Goal: Task Accomplishment & Management: Manage account settings

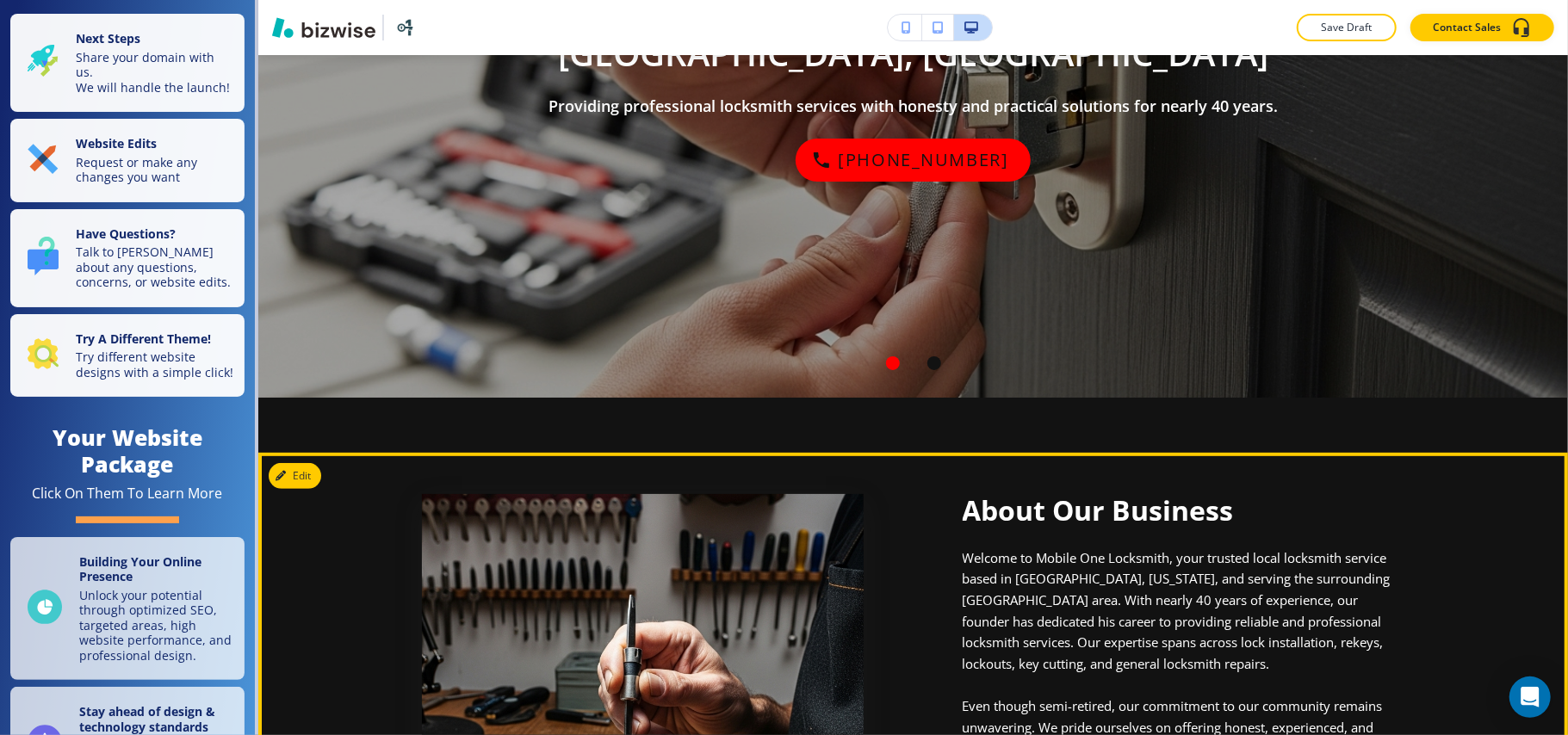
scroll to position [344, 0]
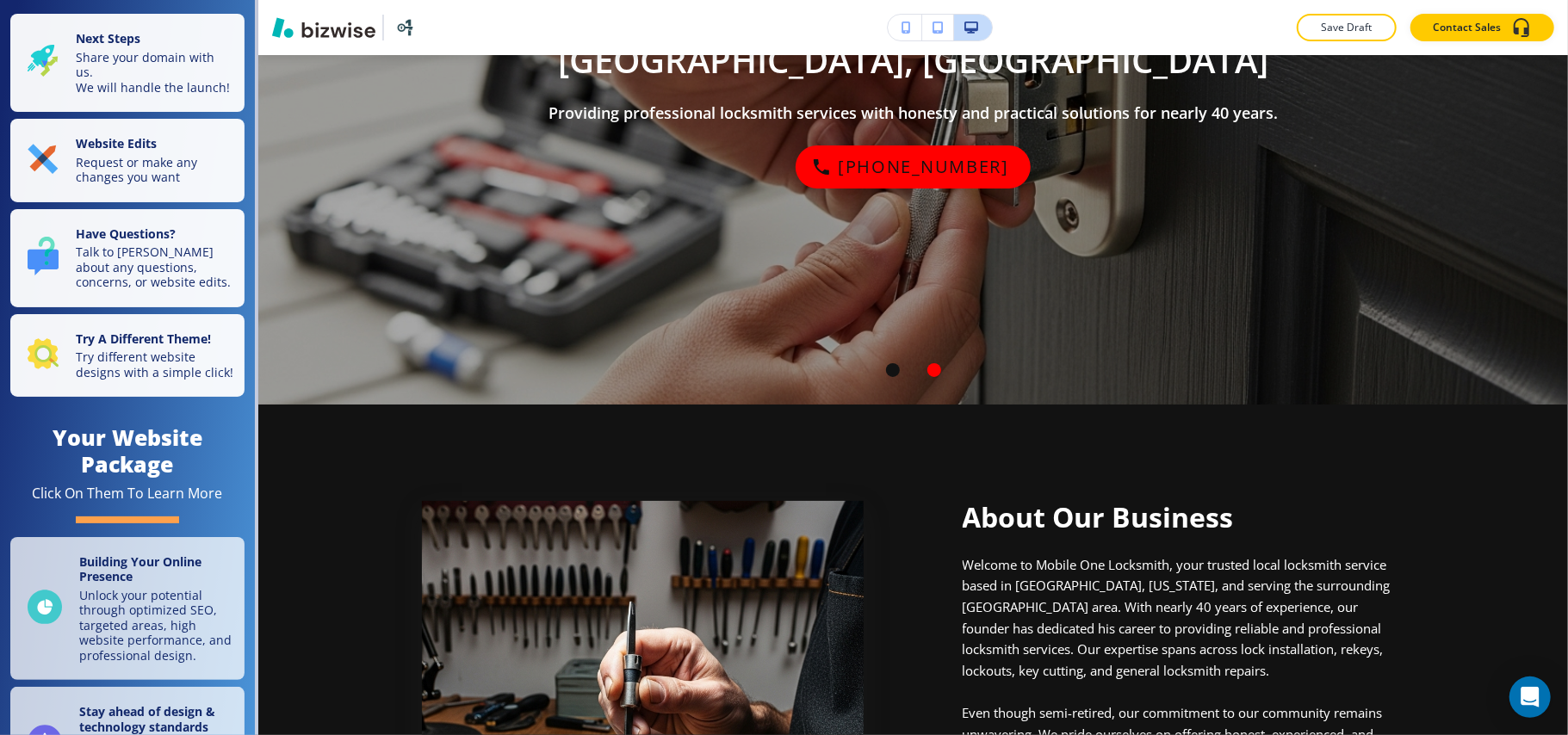
click at [121, 172] on p "Request or make any changes you want" at bounding box center [155, 168] width 159 height 30
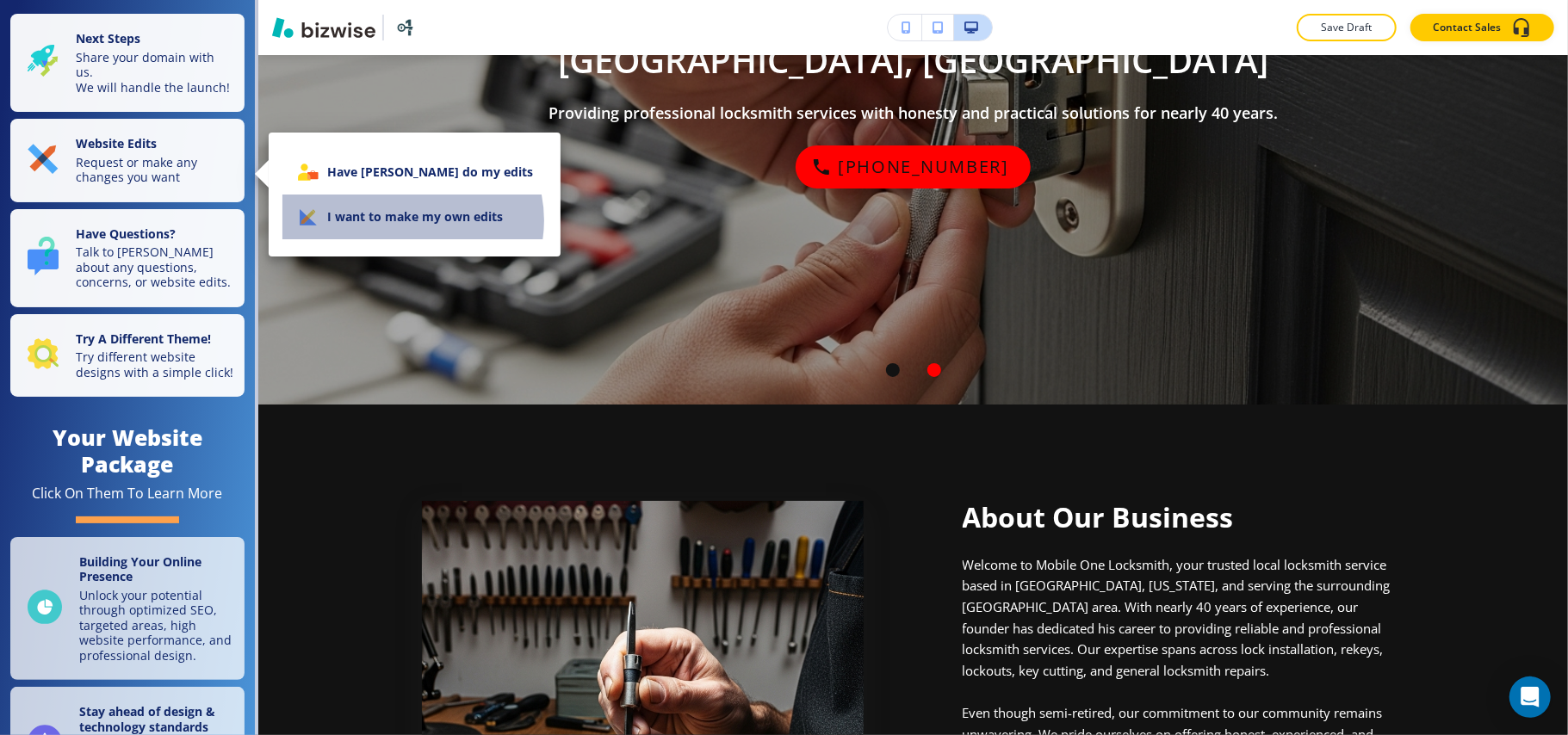
click at [411, 220] on li "I want to make my own edits" at bounding box center [414, 216] width 265 height 45
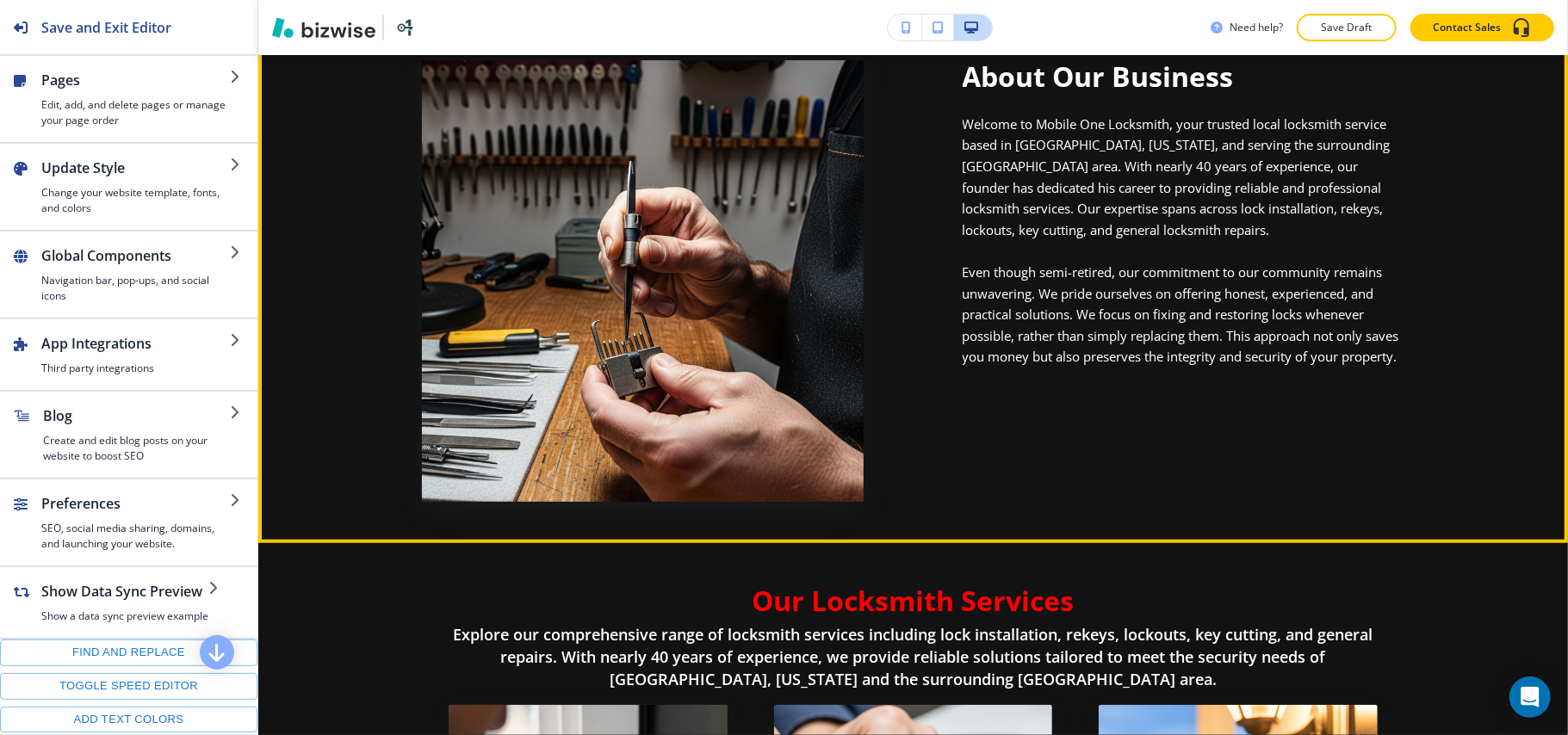
scroll to position [802, 0]
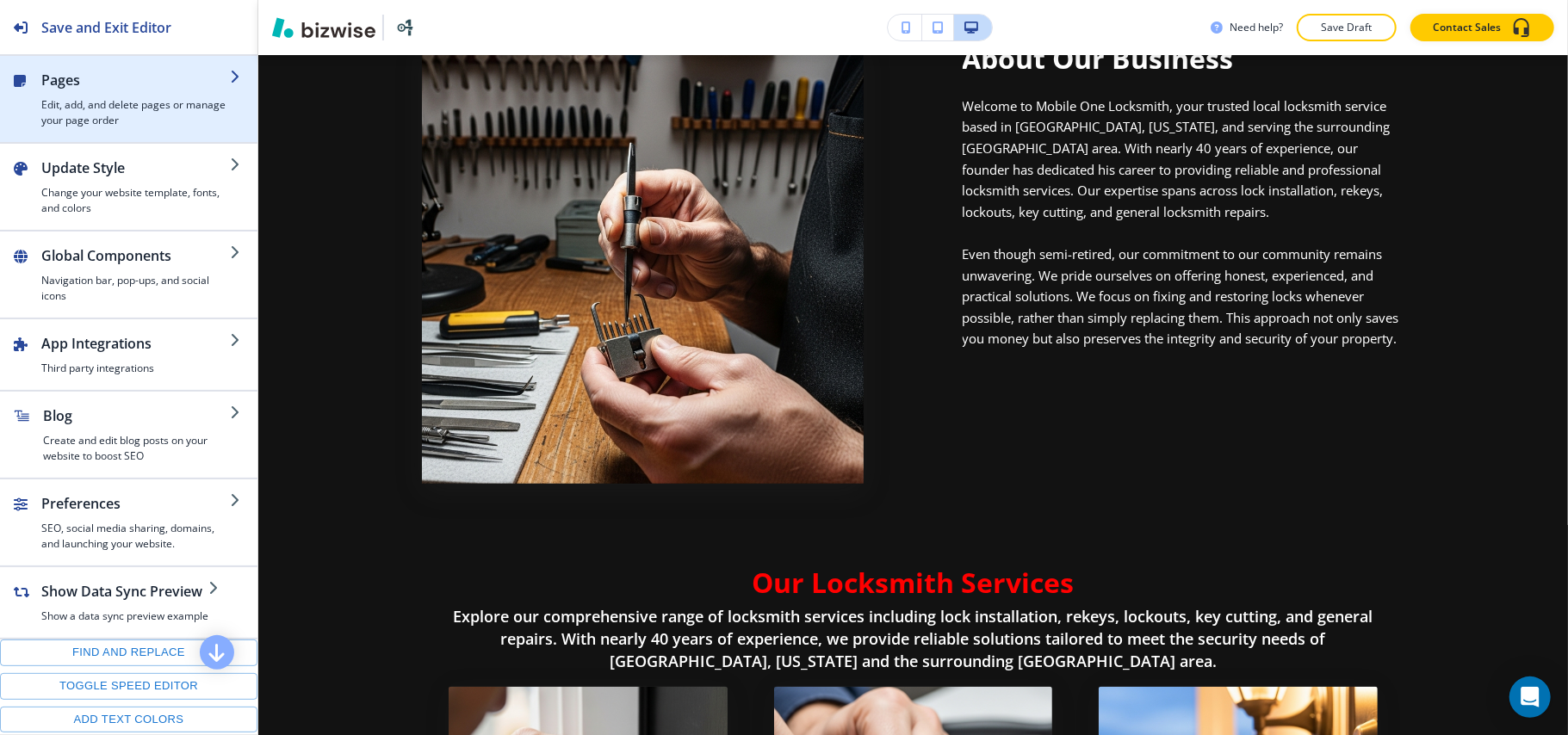
click at [126, 114] on h4 "Edit, add, and delete pages or manage your page order" at bounding box center [136, 112] width 188 height 31
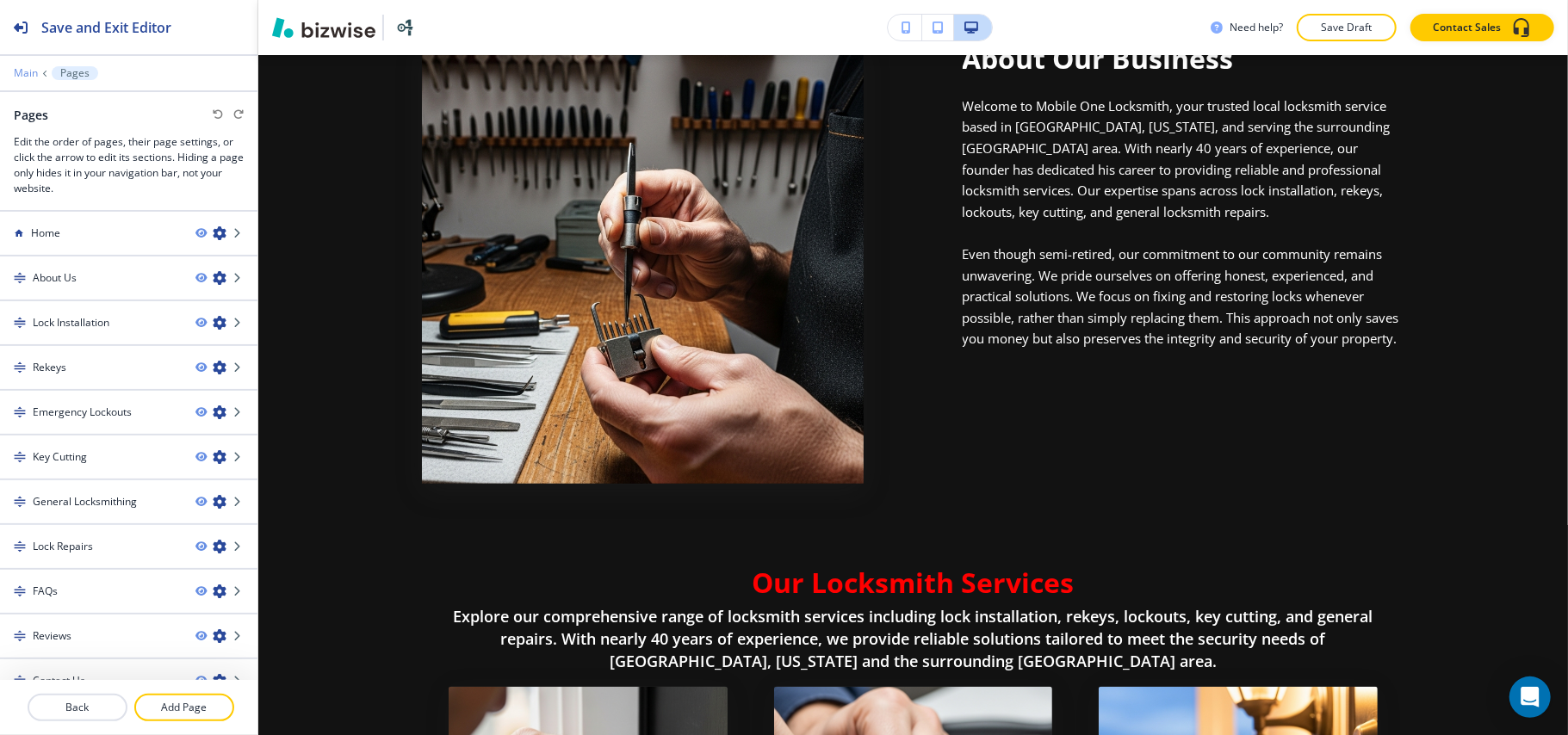
click at [24, 68] on p "Main" at bounding box center [26, 73] width 24 height 12
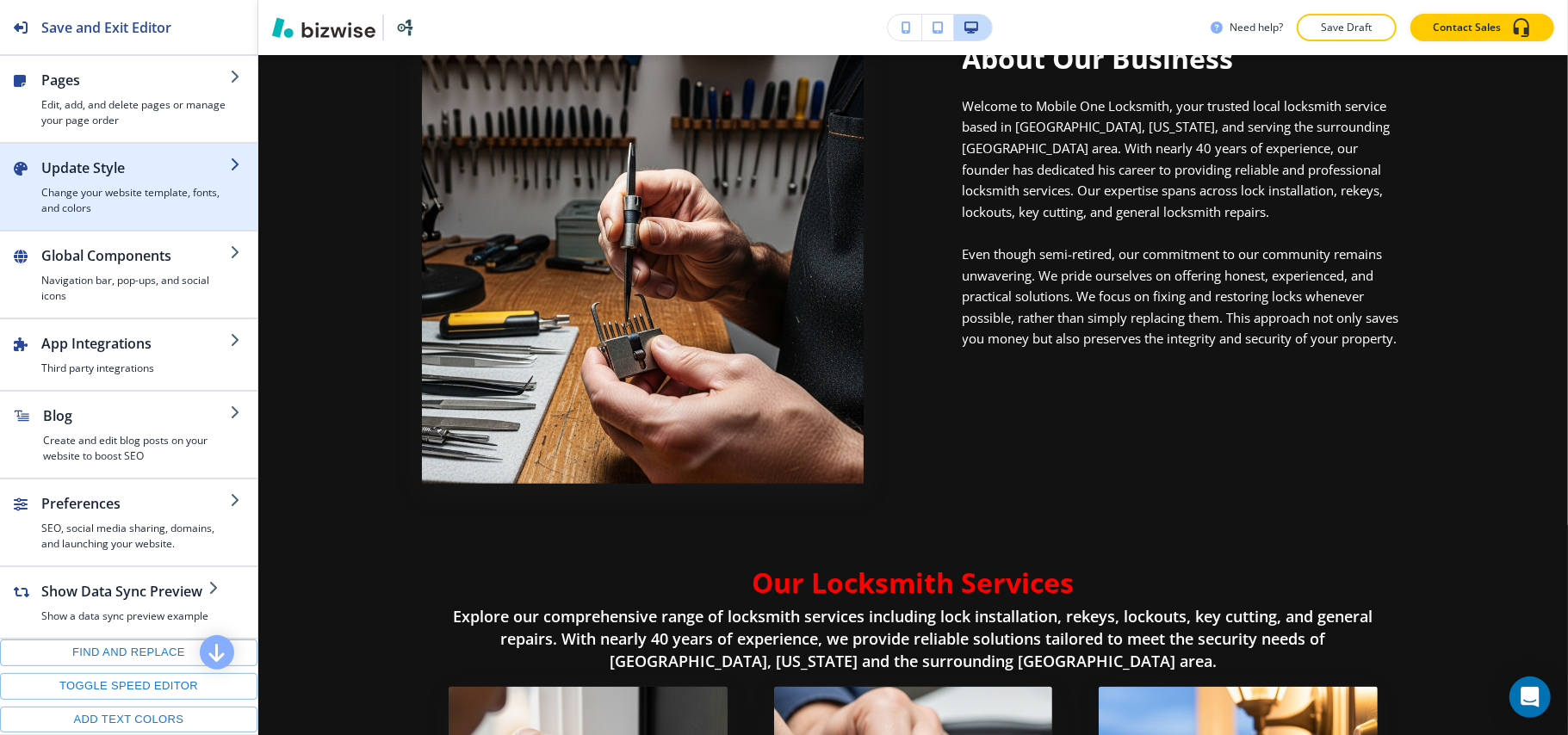
click at [128, 200] on h4 "Change your website template, fonts, and colors" at bounding box center [136, 200] width 188 height 31
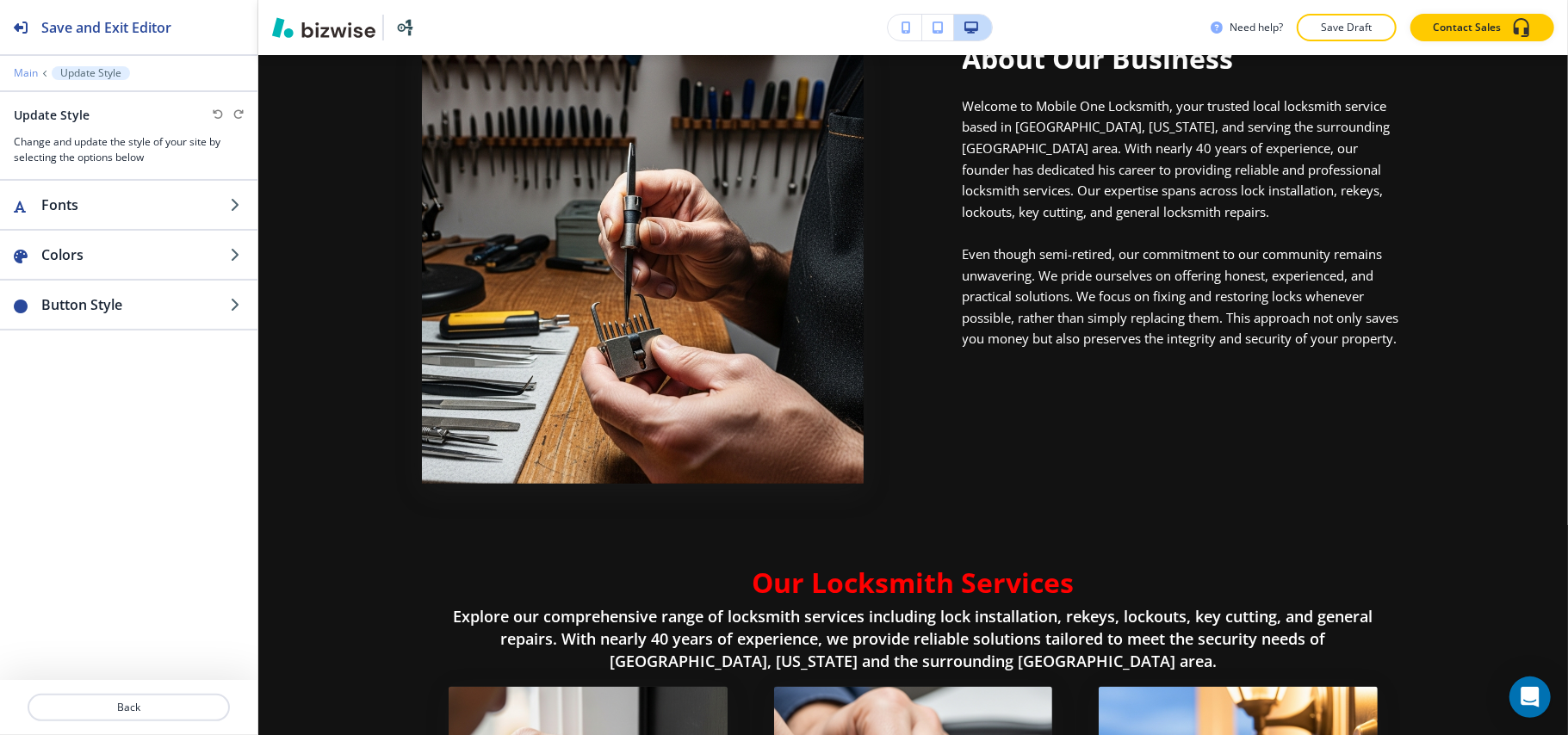
click at [30, 73] on p "Main" at bounding box center [26, 73] width 24 height 12
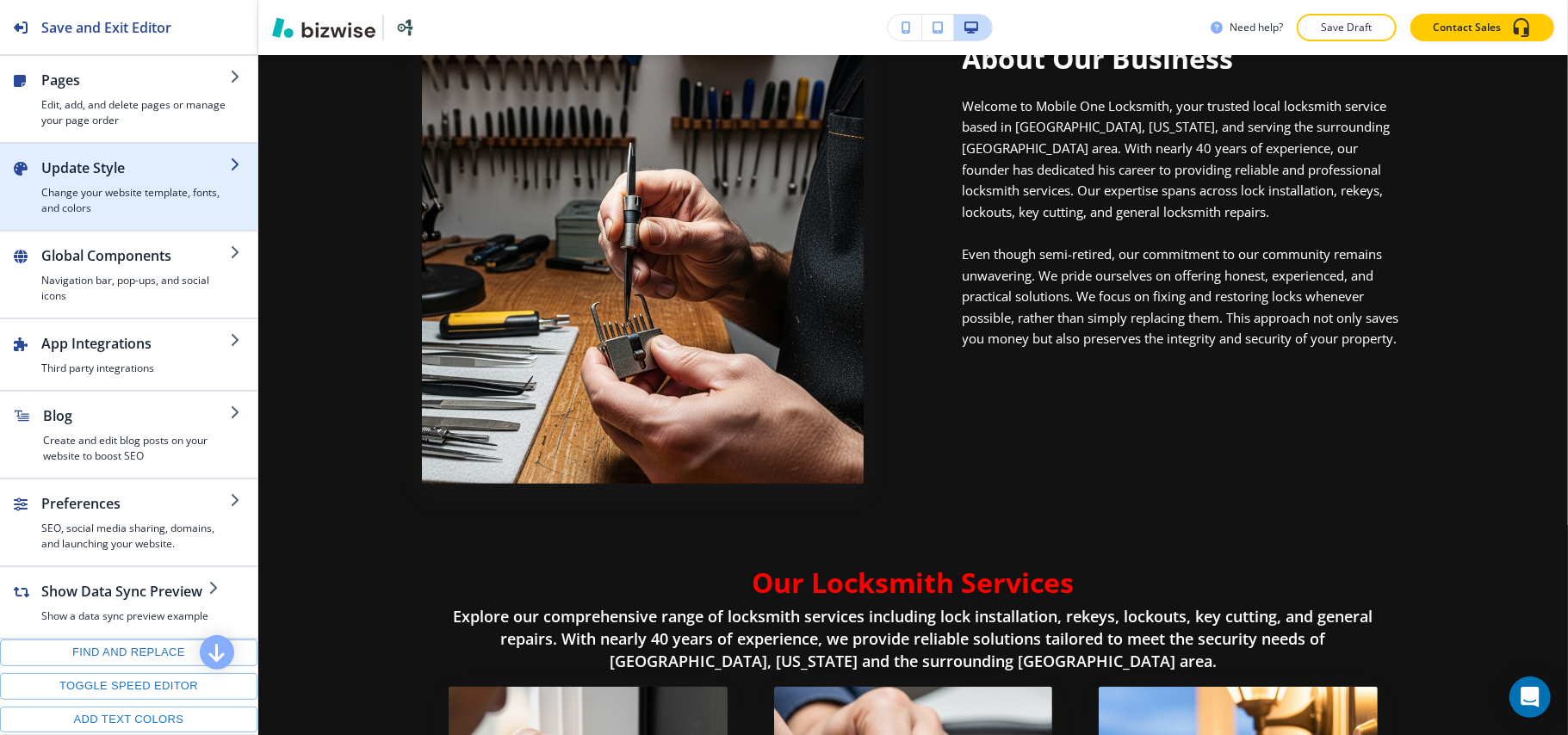
click at [104, 190] on h4 "Change your website template, fonts, and colors" at bounding box center [136, 200] width 188 height 31
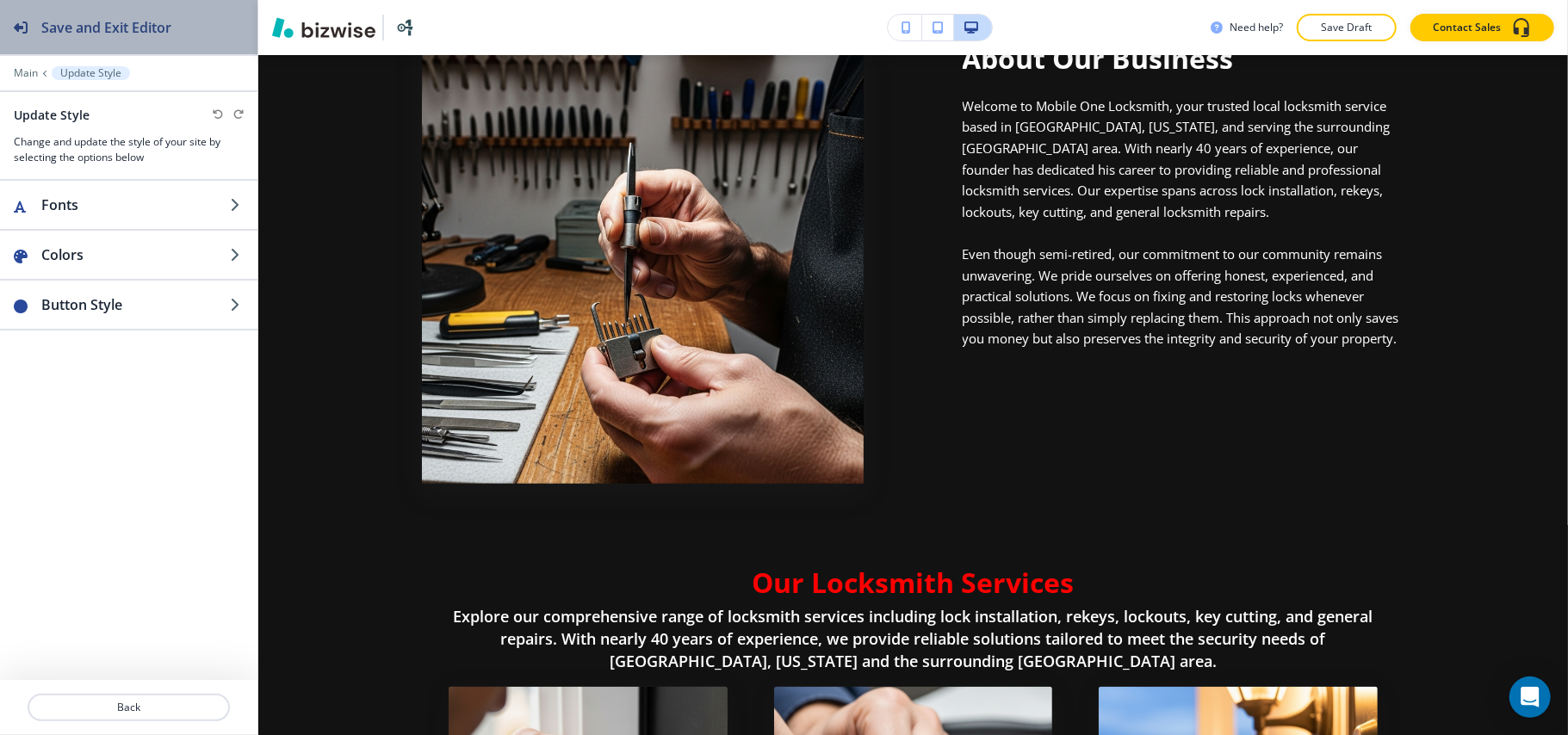
click at [42, 21] on h2 "Save and Exit Editor" at bounding box center [106, 27] width 130 height 21
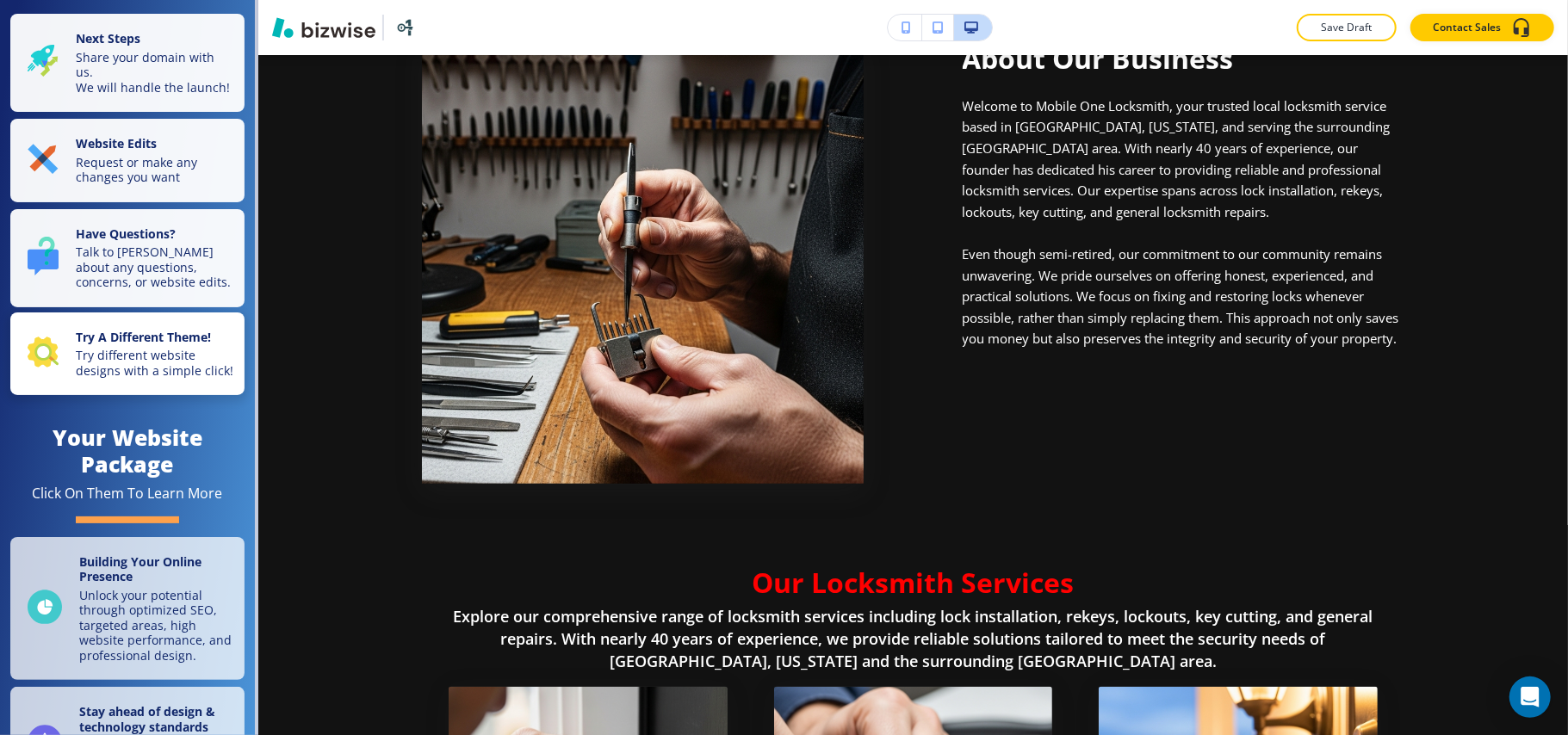
click at [132, 376] on p "Try different website designs with a simple click!" at bounding box center [155, 363] width 159 height 30
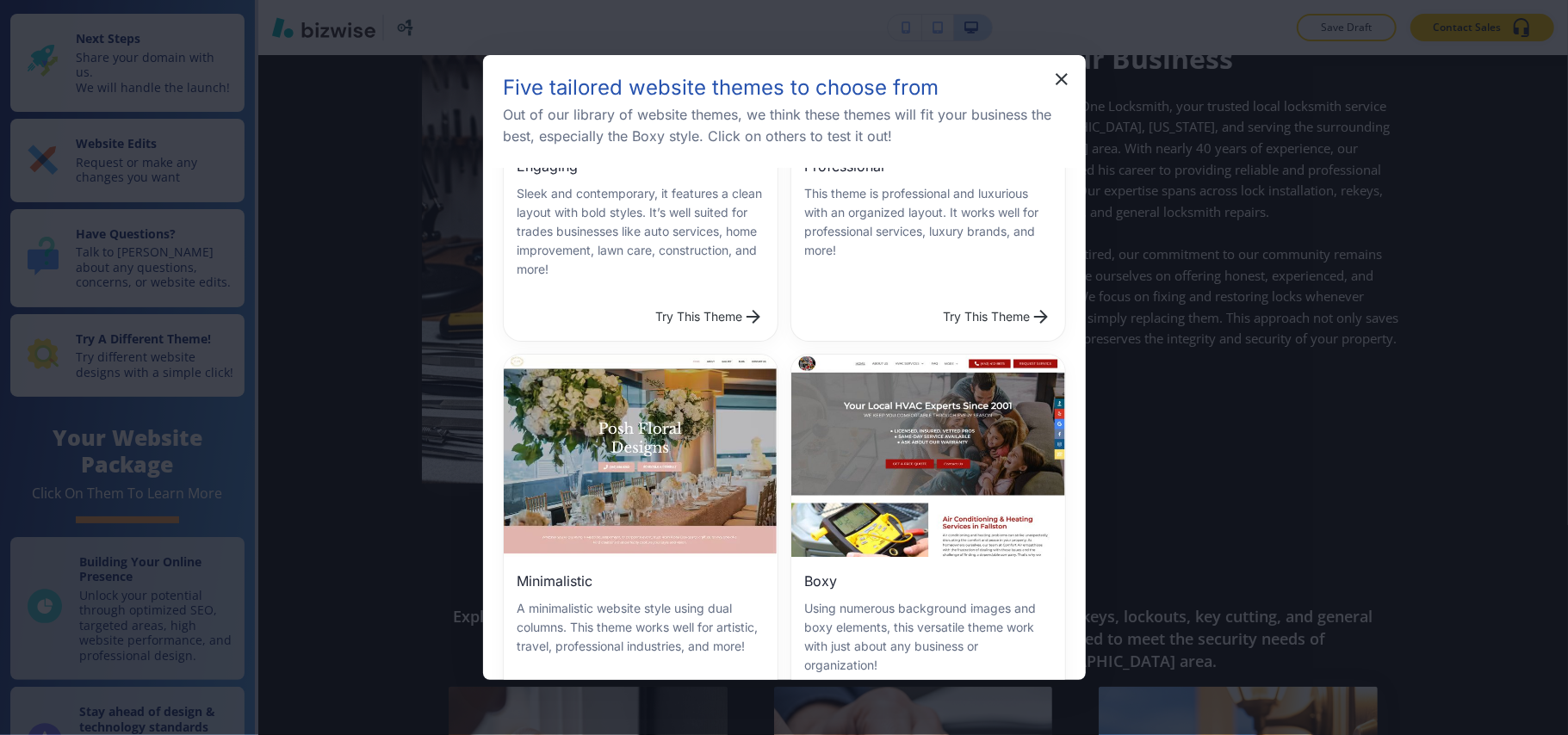
scroll to position [0, 0]
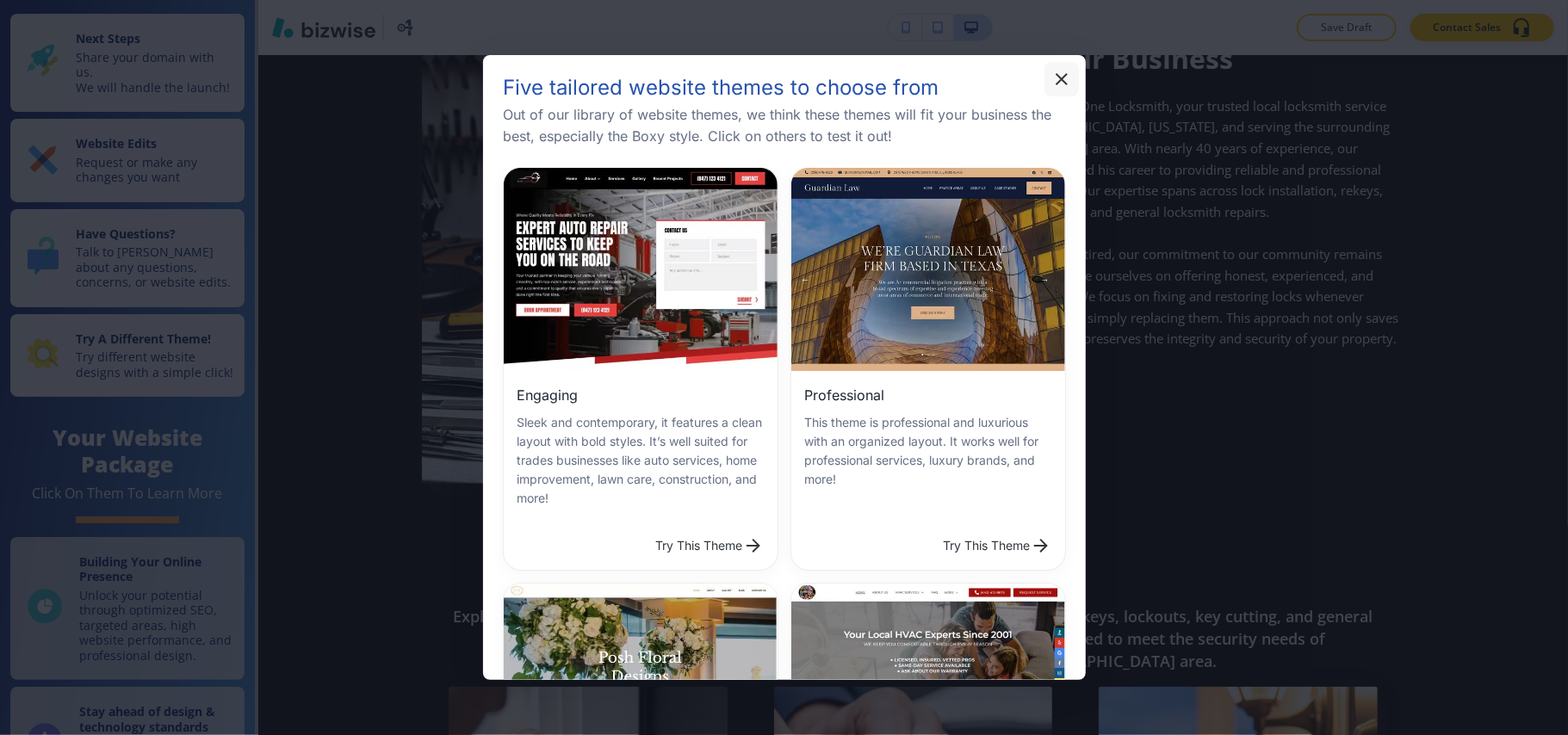
click at [1074, 84] on button "button" at bounding box center [1062, 79] width 35 height 35
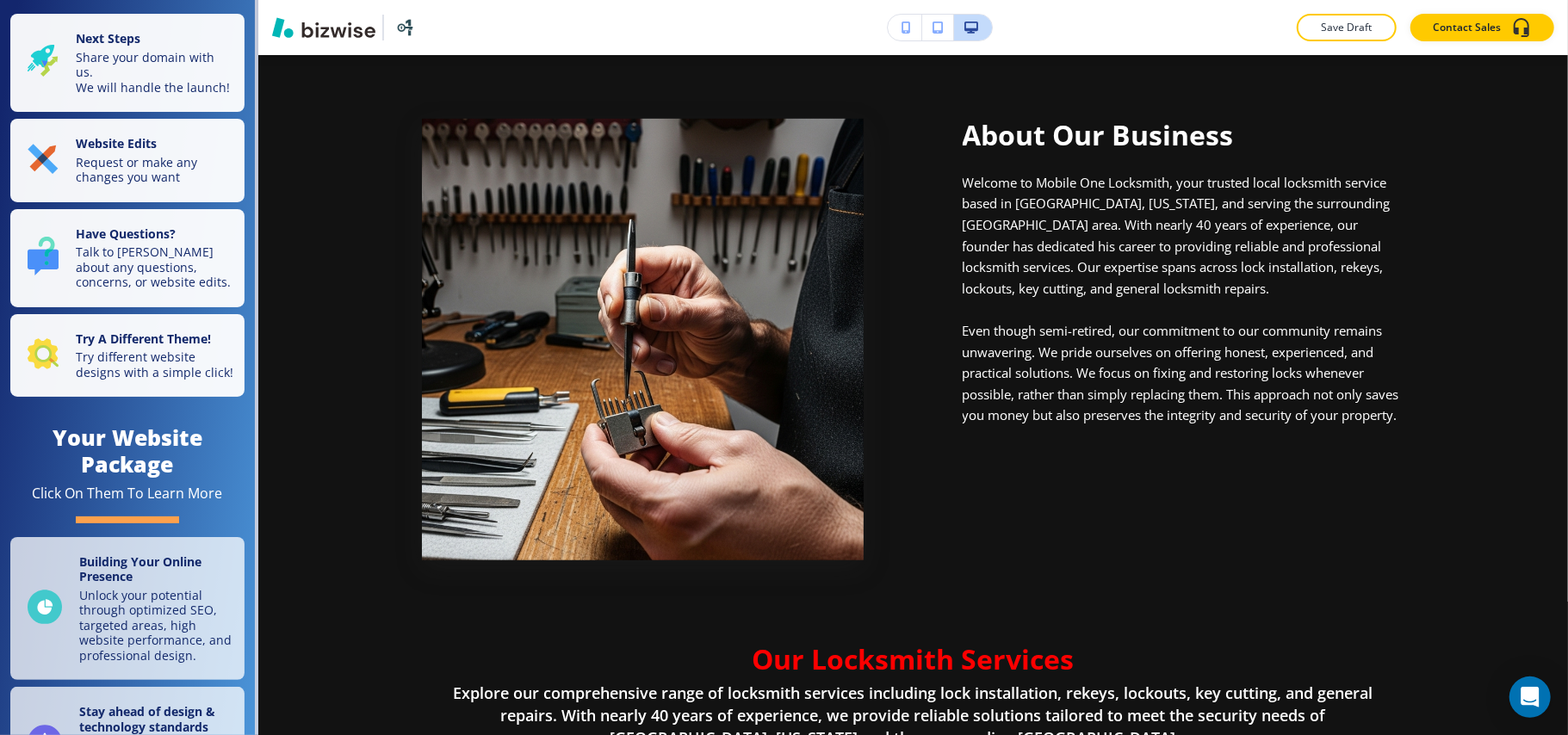
scroll to position [520, 0]
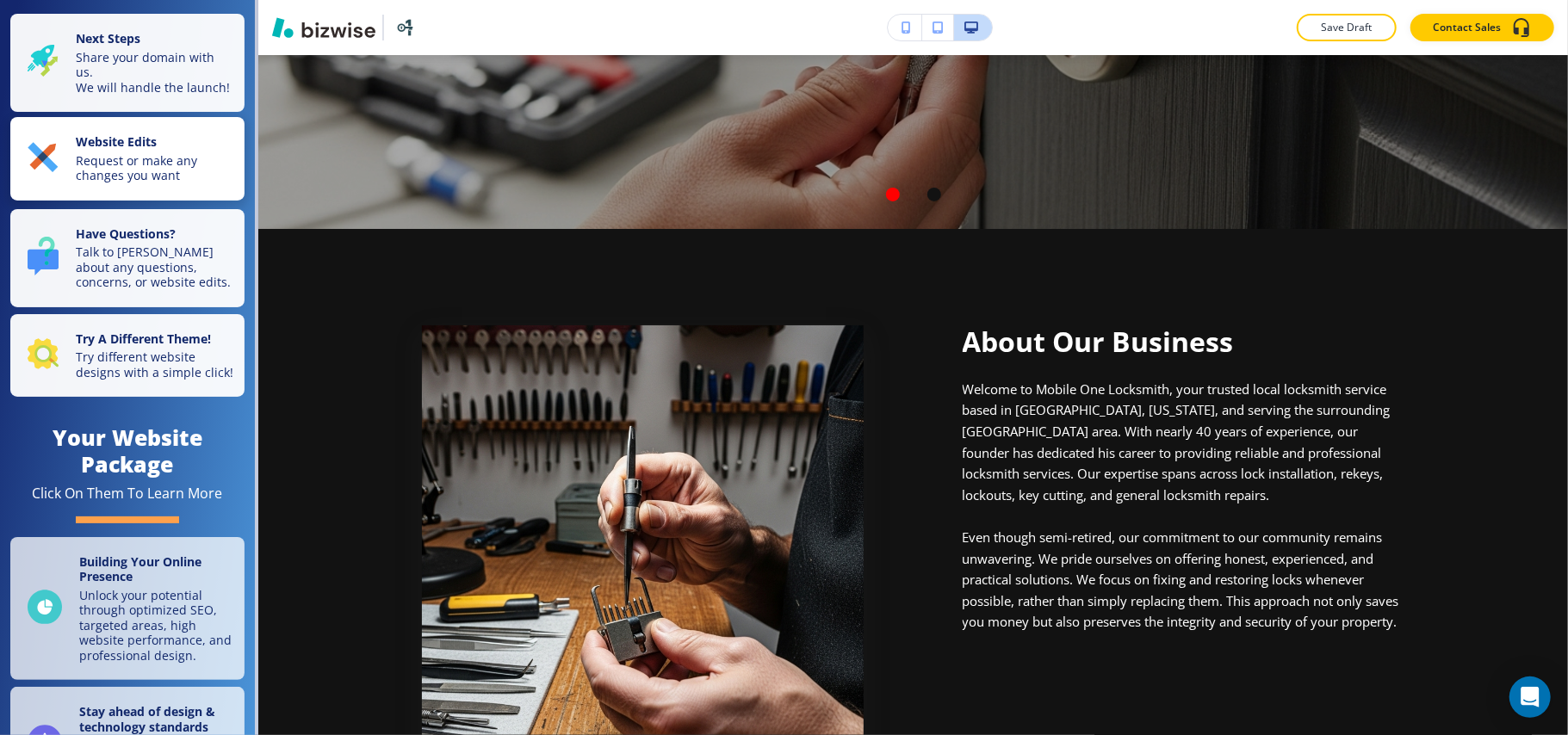
click at [125, 183] on p "Request or make any changes you want" at bounding box center [155, 168] width 159 height 30
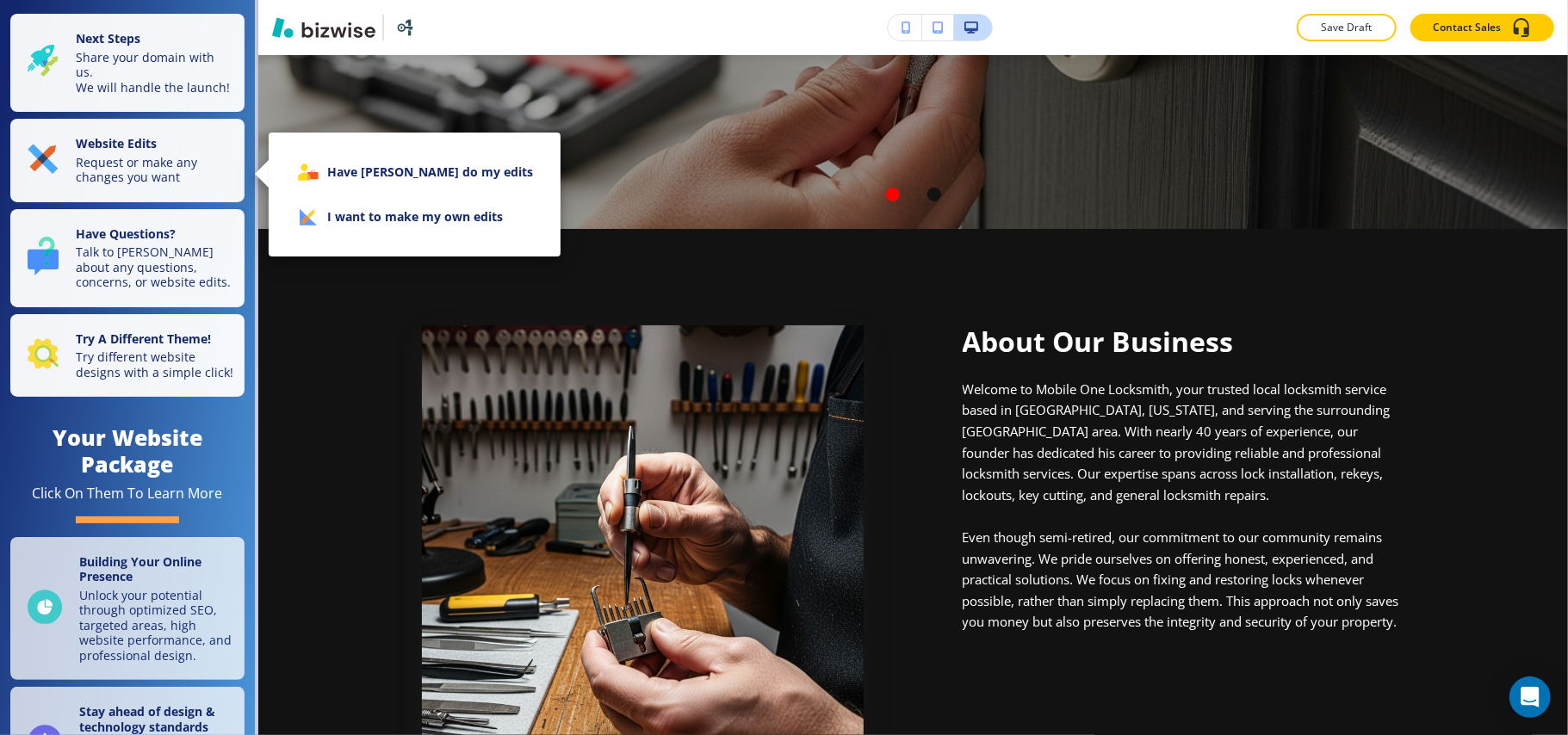
click at [371, 217] on li "I want to make my own edits" at bounding box center [414, 216] width 265 height 45
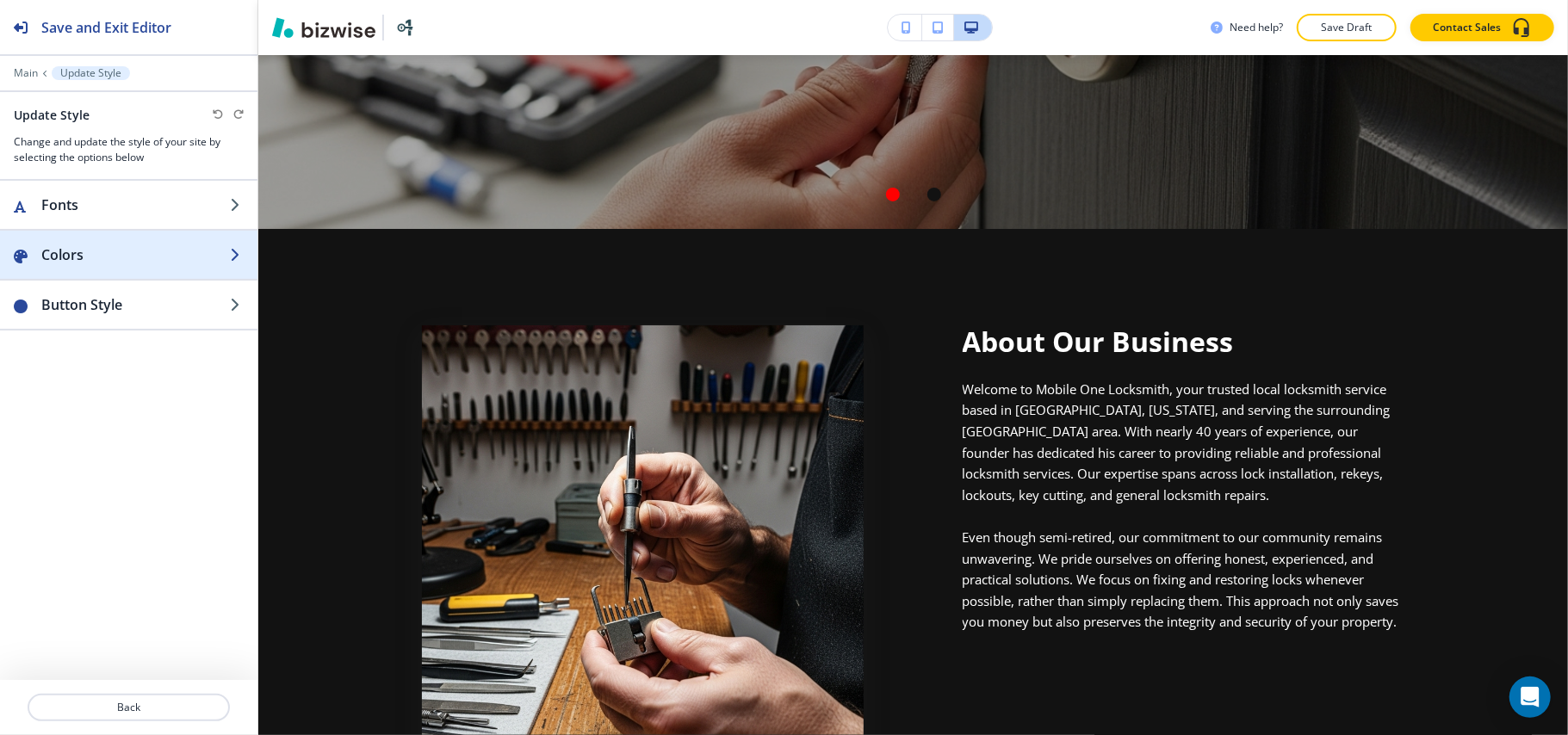
click at [86, 265] on h2 "Colors" at bounding box center [136, 255] width 188 height 21
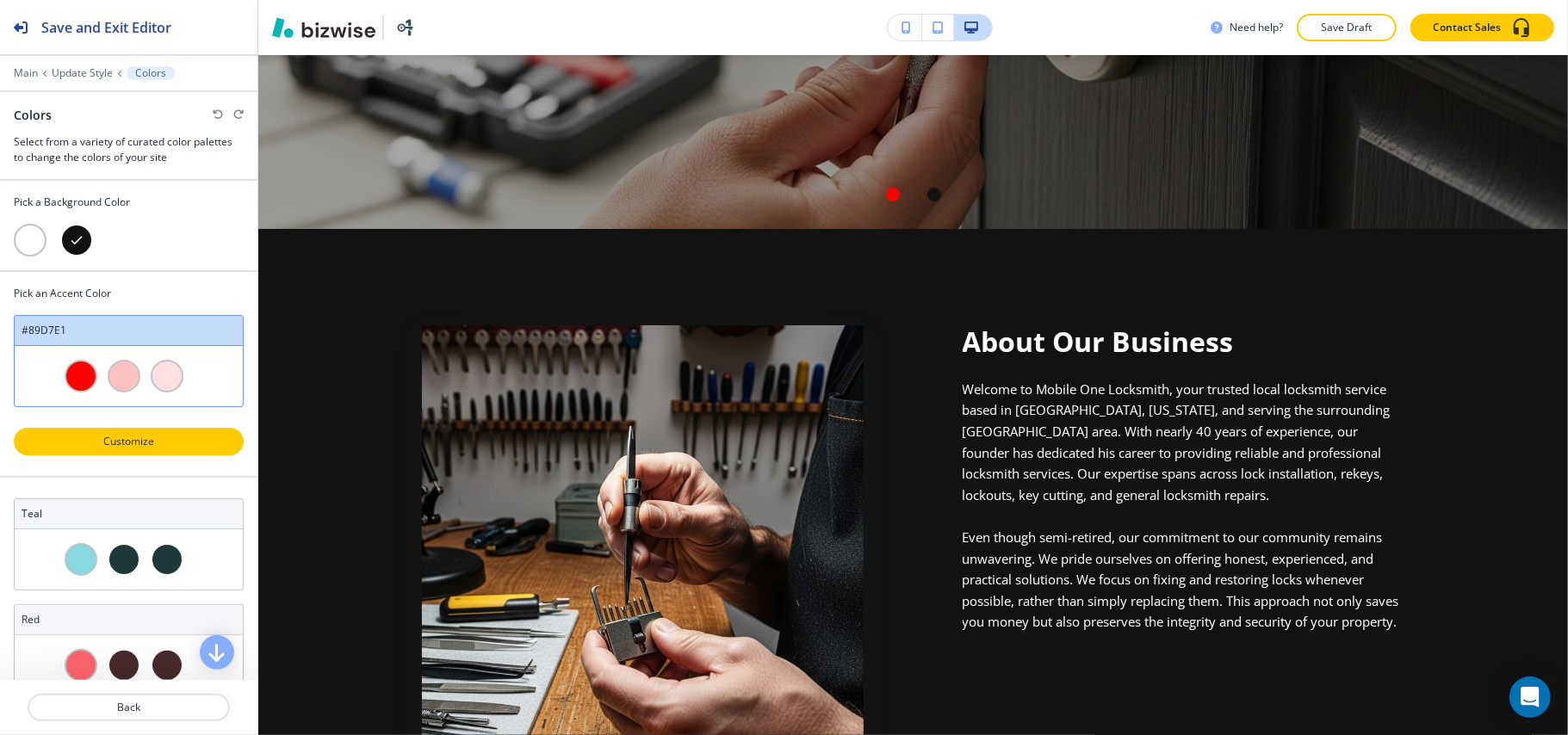
click at [108, 449] on p "Customize" at bounding box center [128, 442] width 185 height 16
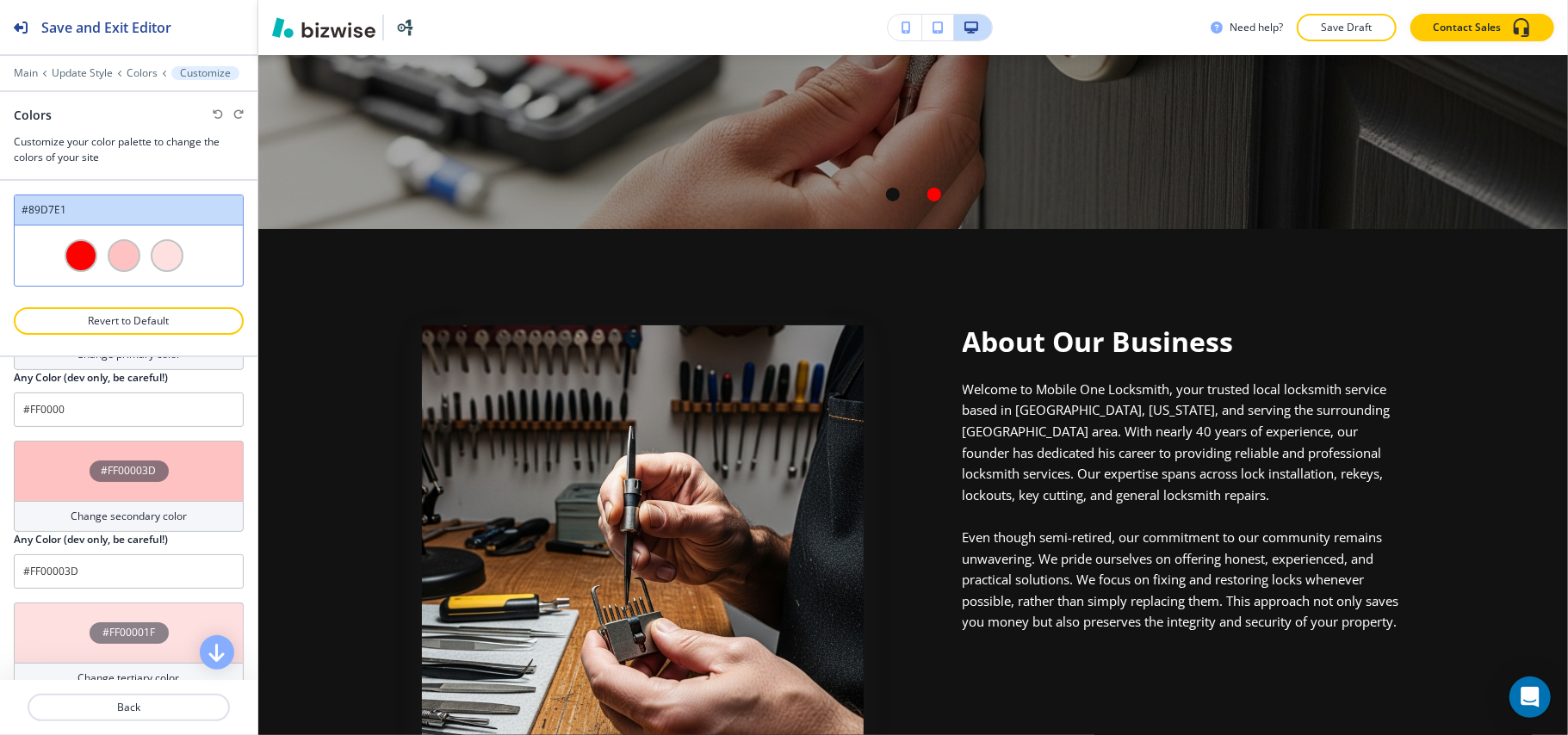
scroll to position [122, 0]
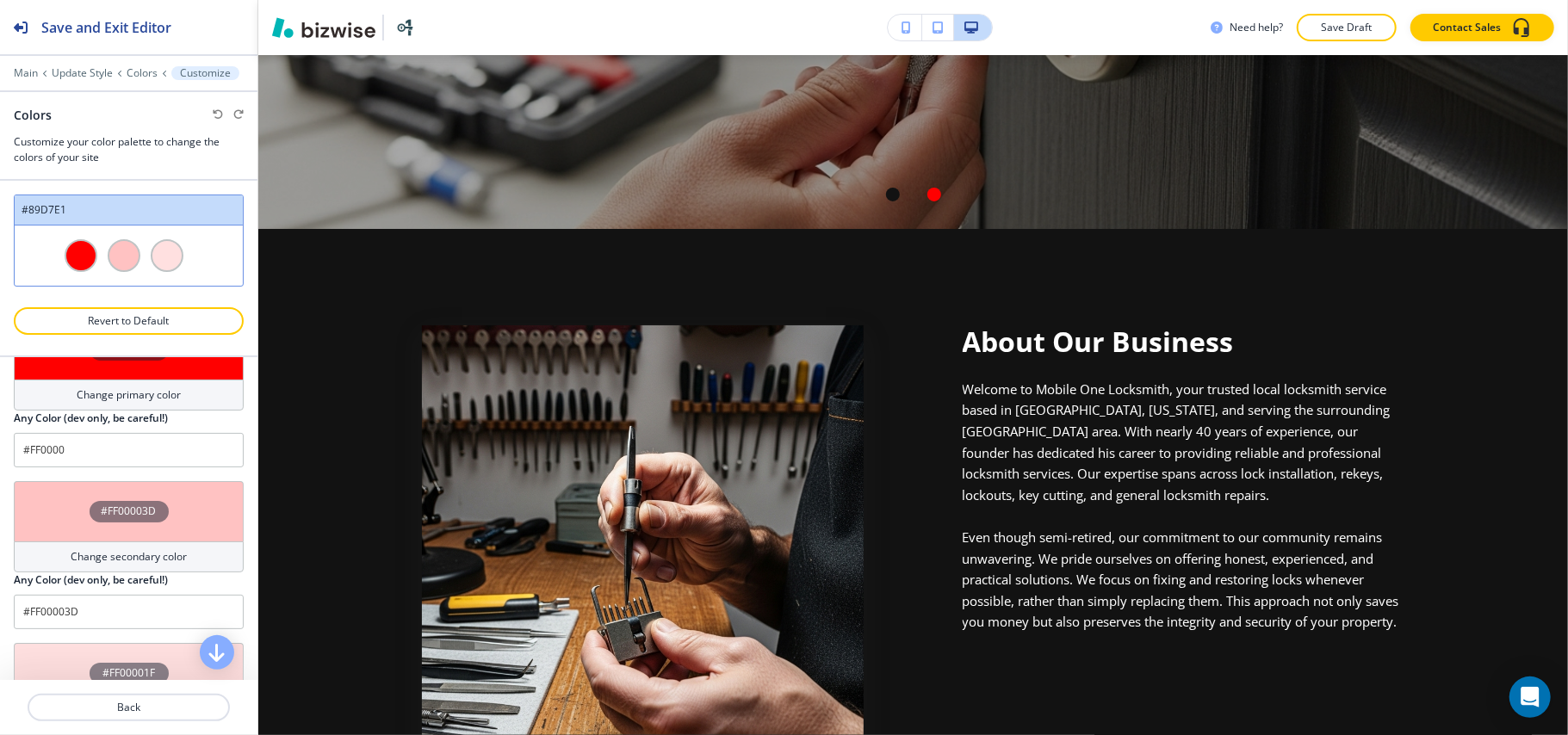
click at [58, 527] on div "#FF00003D" at bounding box center [129, 511] width 230 height 60
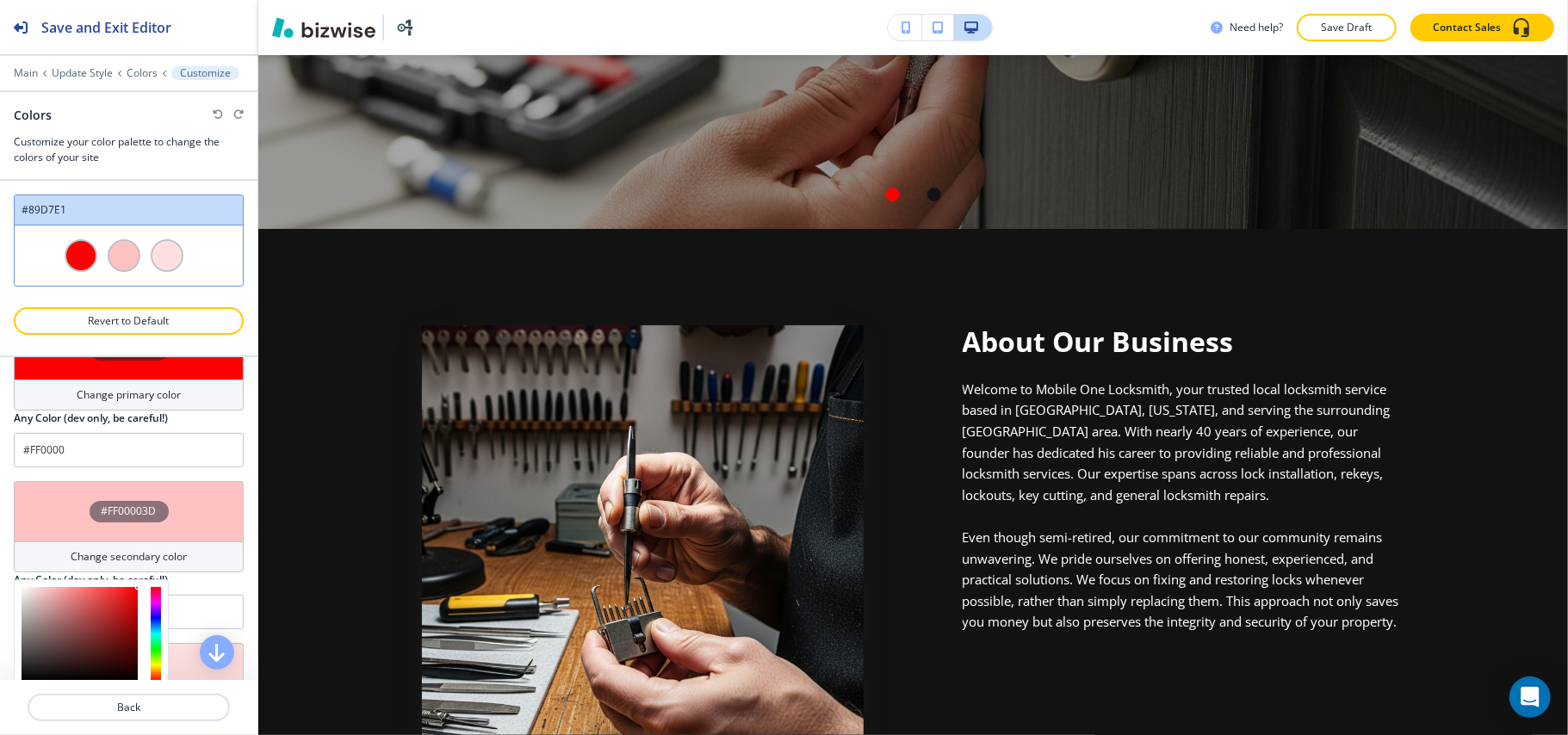
scroll to position [238, 0]
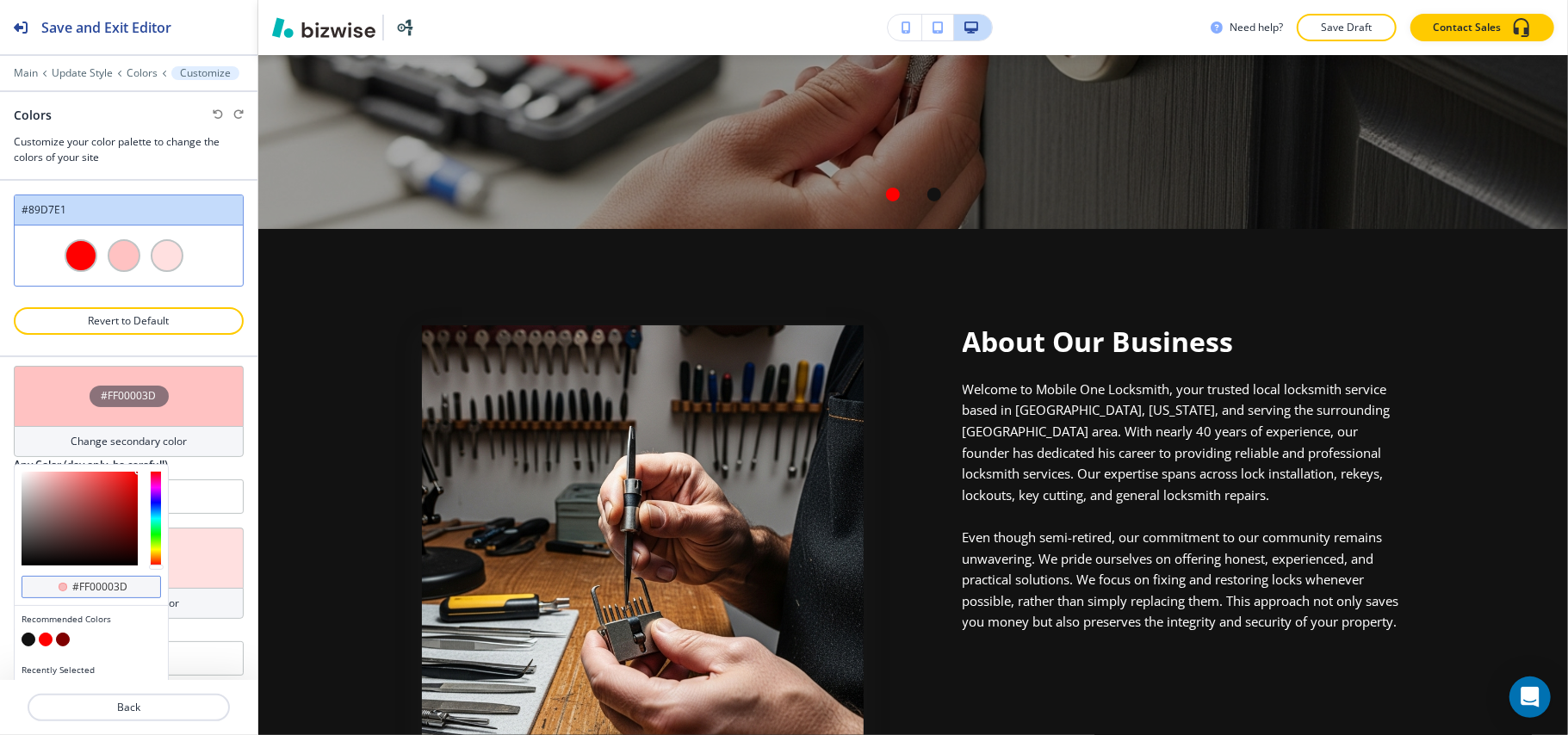
click at [146, 590] on div "#ff00003d" at bounding box center [91, 586] width 140 height 23
click at [126, 586] on input "#ff00003d" at bounding box center [100, 586] width 60 height 14
paste input "121212"
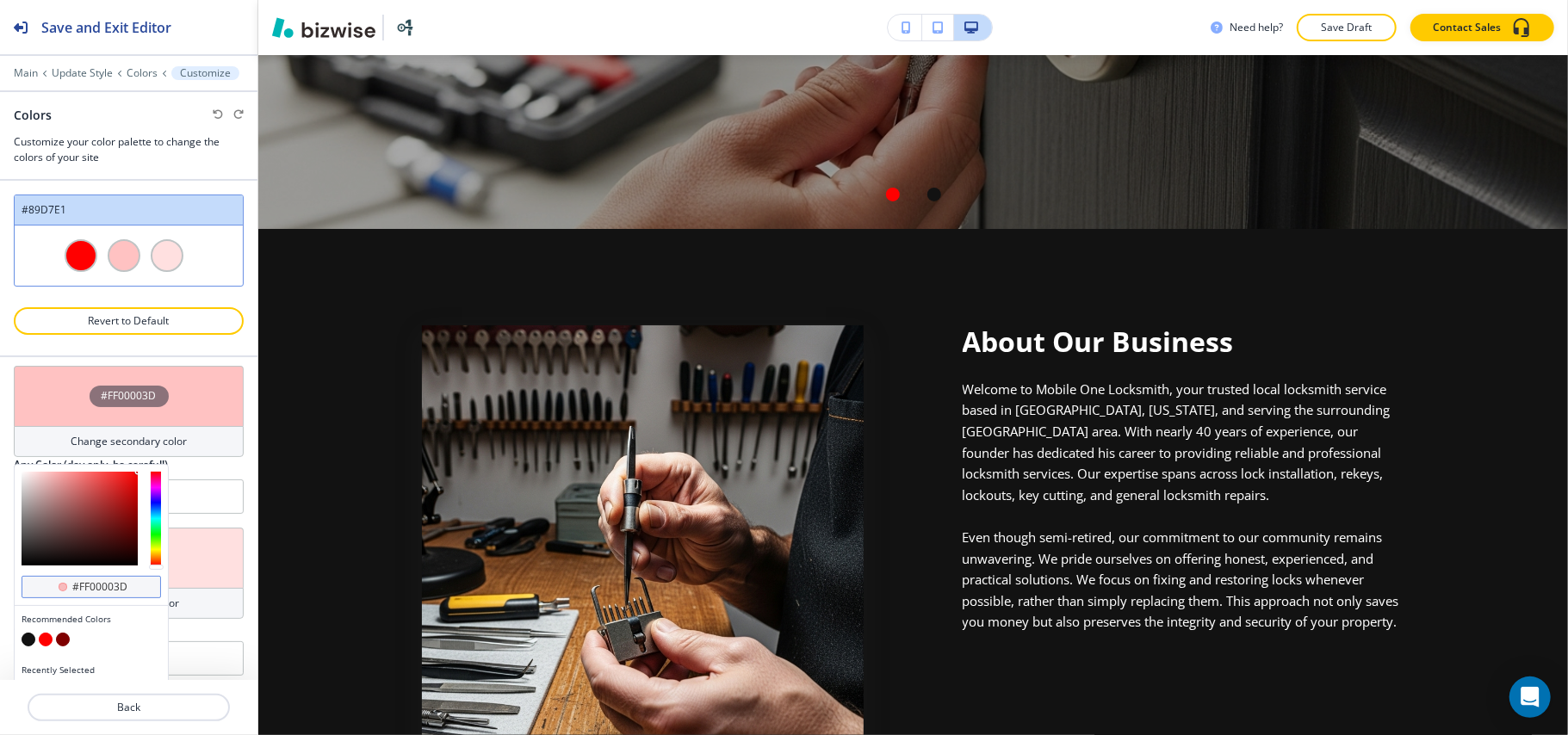
type input "#121212"
type input "Custom #89D7E1"
type input "#121212"
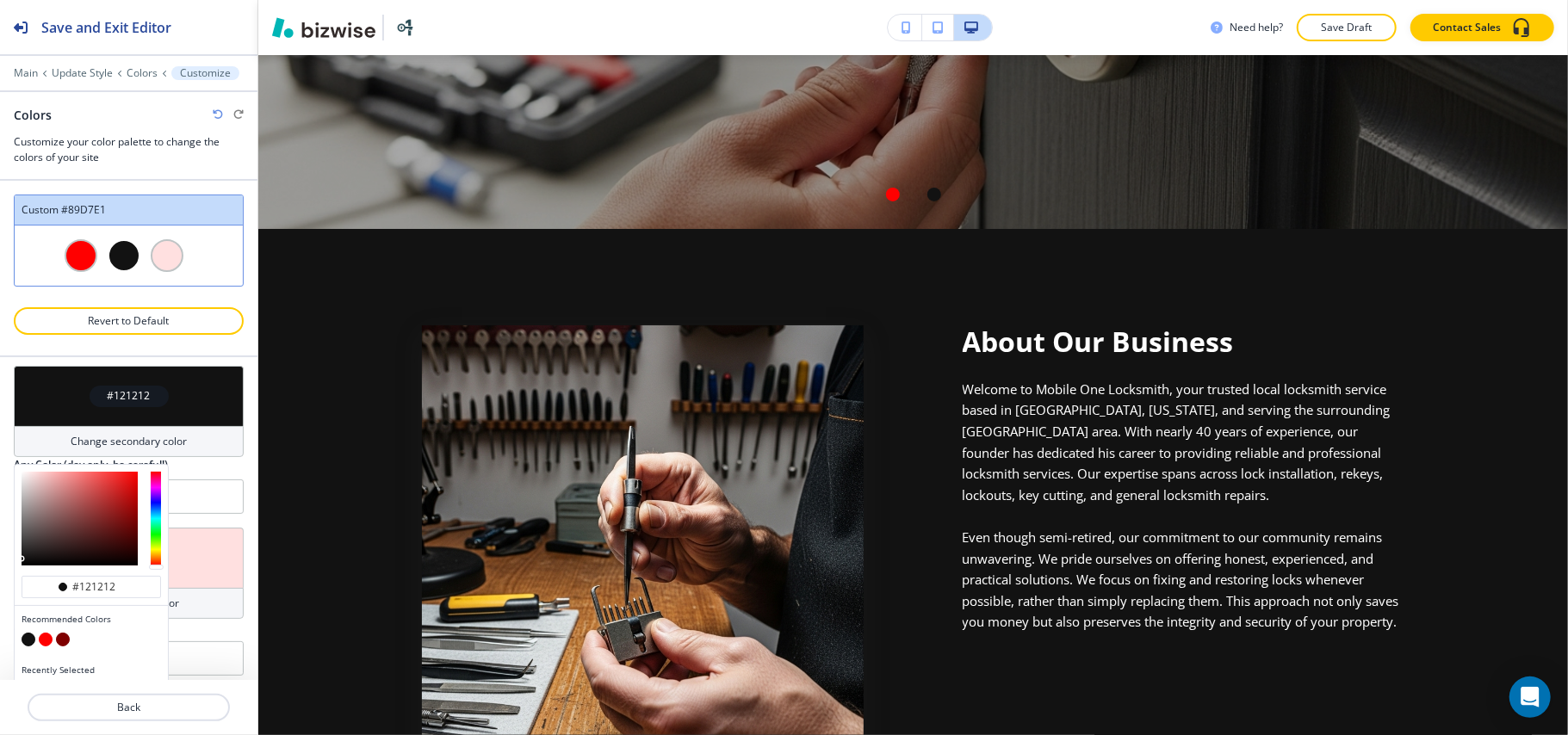
type input "#ff00003d"
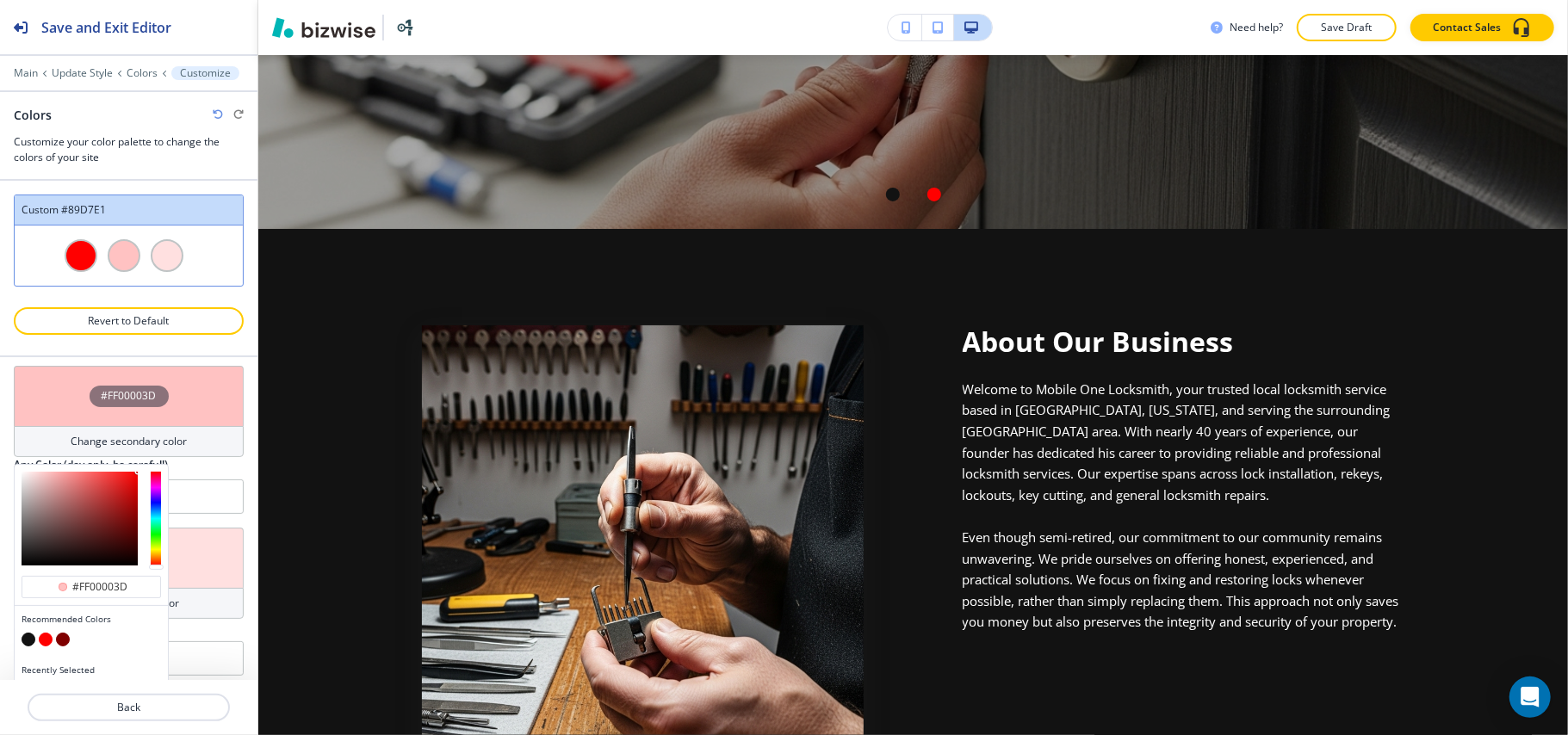
click at [200, 470] on div "Any Color (dev only, be careful!)" at bounding box center [129, 465] width 230 height 16
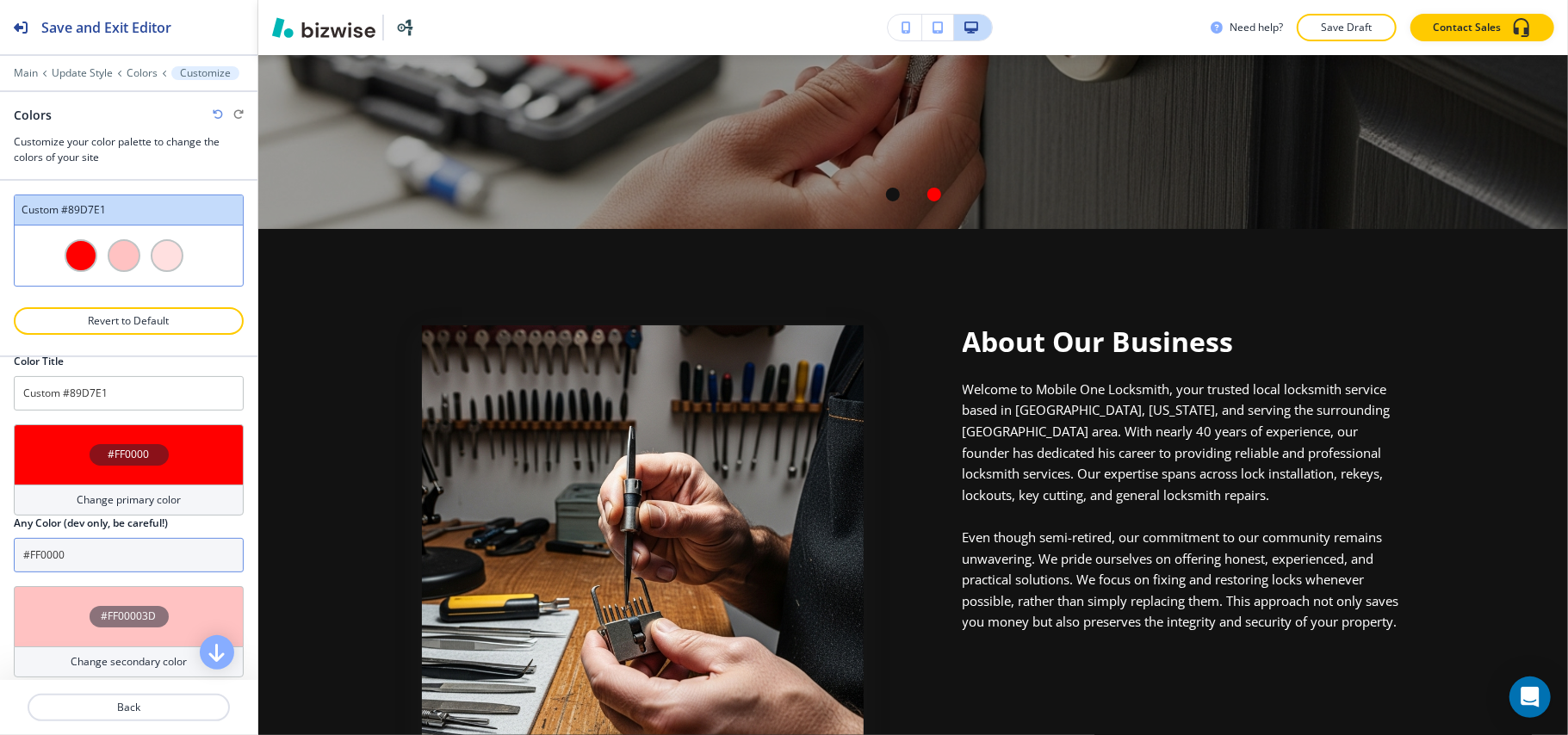
scroll to position [8, 0]
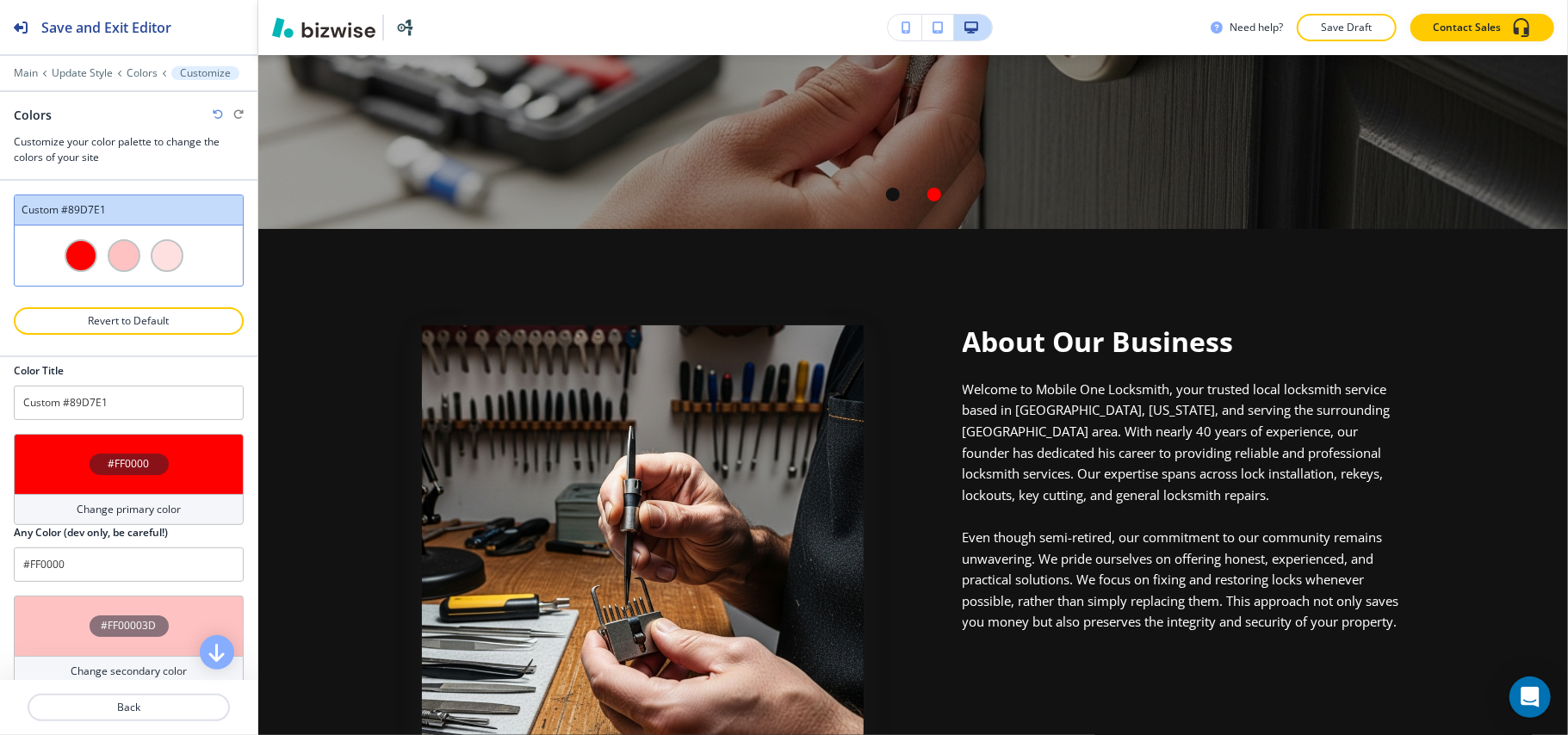
click at [47, 458] on div "#FF0000" at bounding box center [129, 464] width 230 height 60
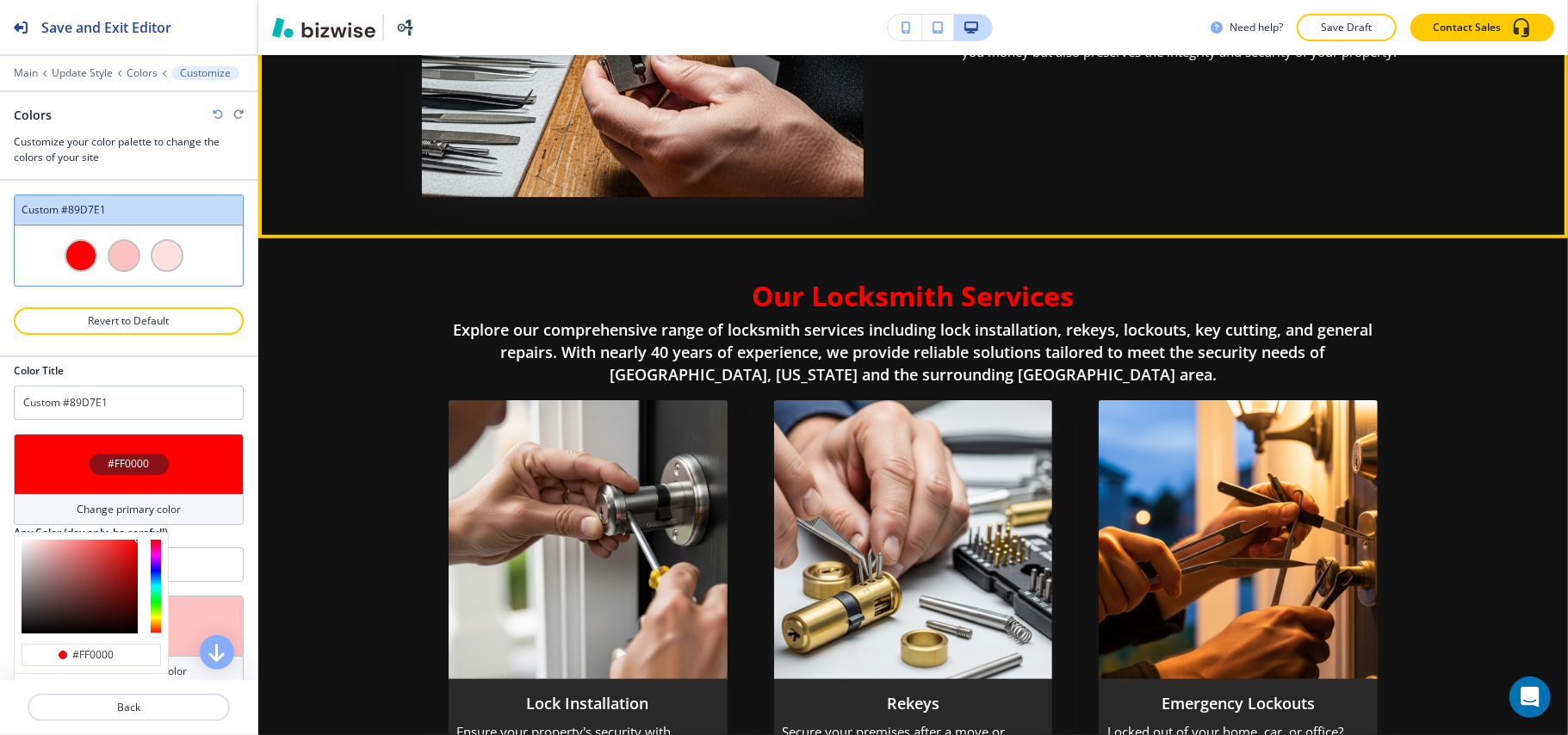
scroll to position [1093, 0]
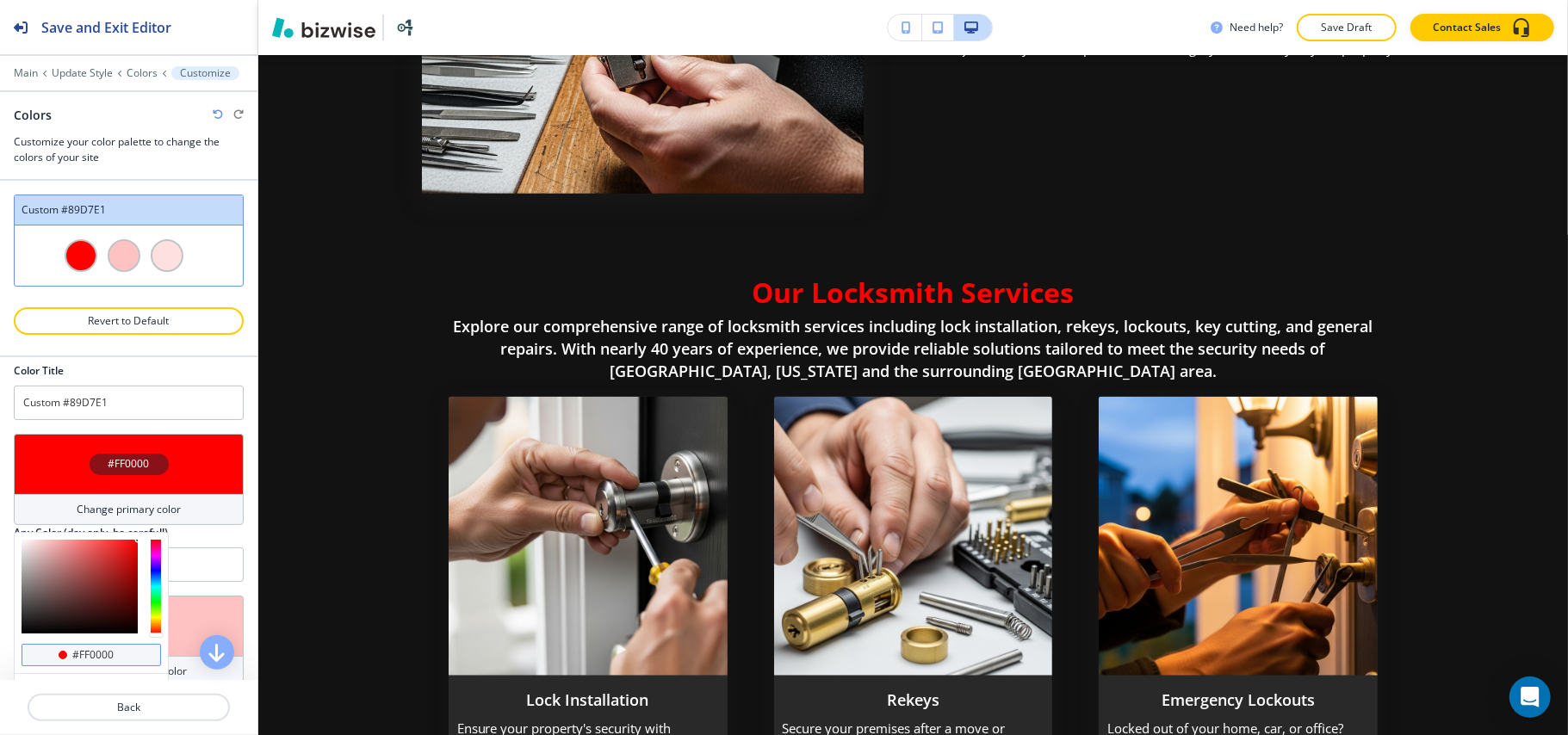
click at [121, 655] on input "#ff0000" at bounding box center [100, 655] width 60 height 14
click at [122, 655] on input "#ff0000" at bounding box center [100, 655] width 60 height 14
click at [198, 545] on div at bounding box center [129, 544] width 230 height 7
type input "#ff0000"
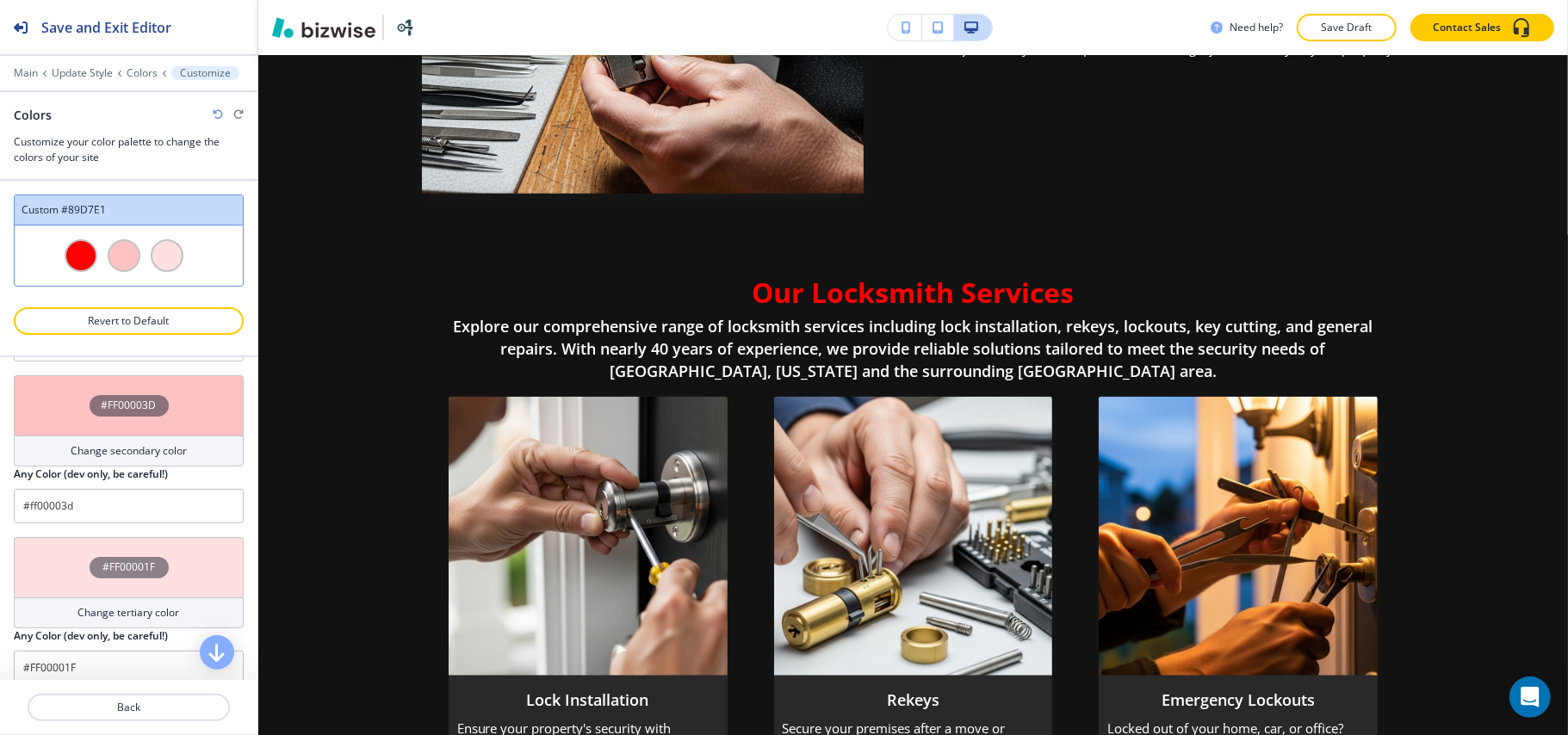
scroll to position [238, 0]
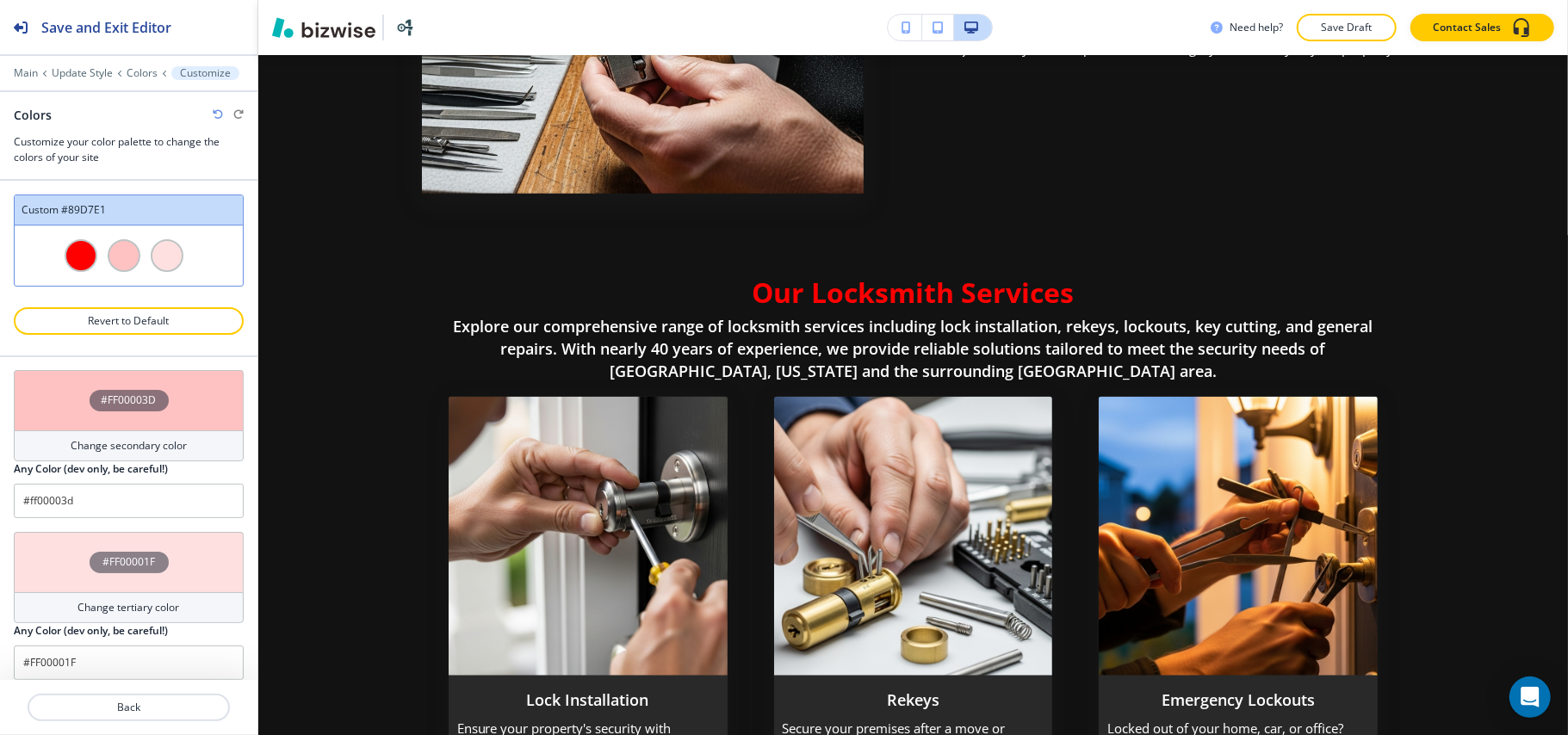
click at [50, 397] on div "#FF00003D" at bounding box center [129, 400] width 230 height 60
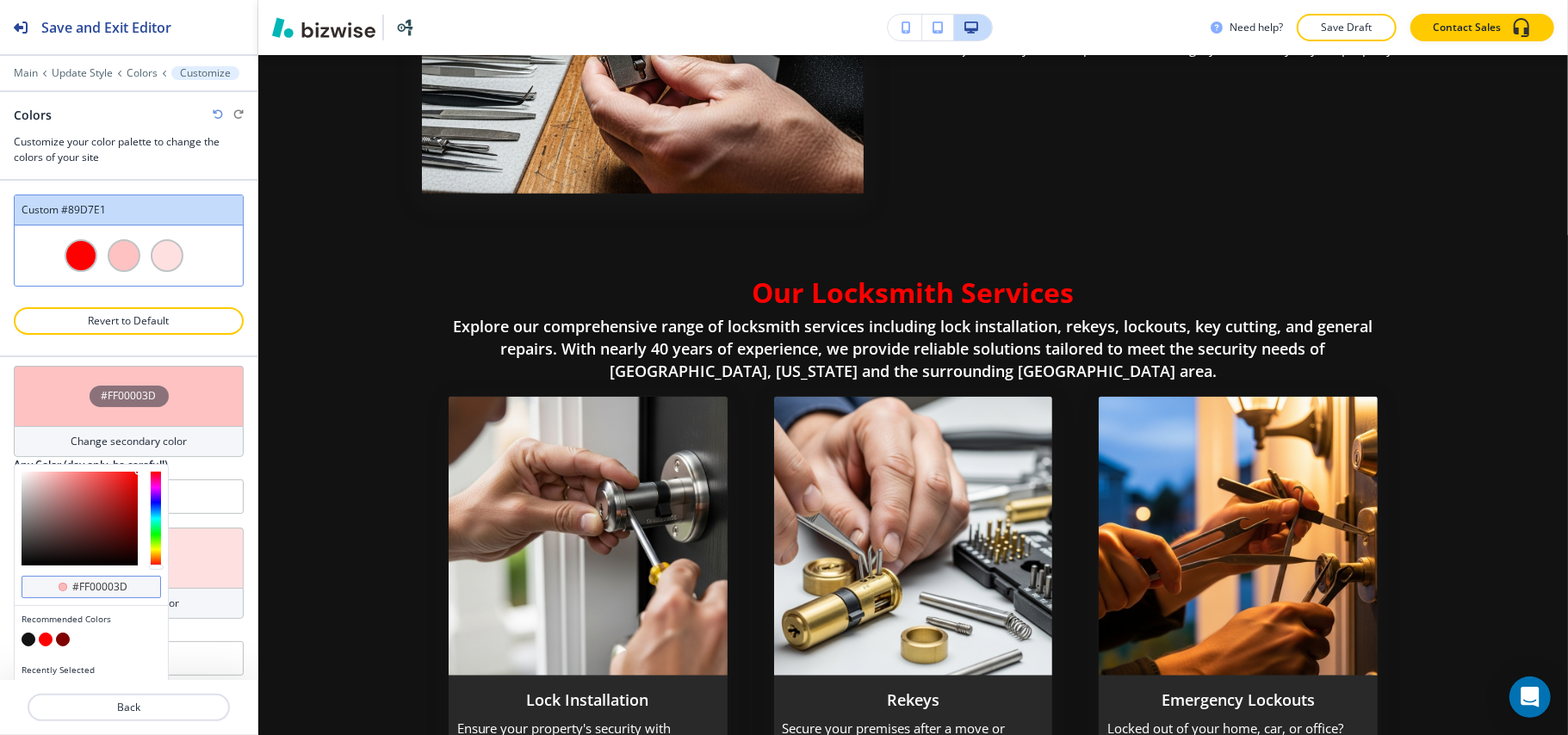
click at [125, 583] on input "#ff00003d" at bounding box center [100, 586] width 60 height 14
click at [29, 644] on button "button" at bounding box center [29, 639] width 14 height 14
type input "#121212"
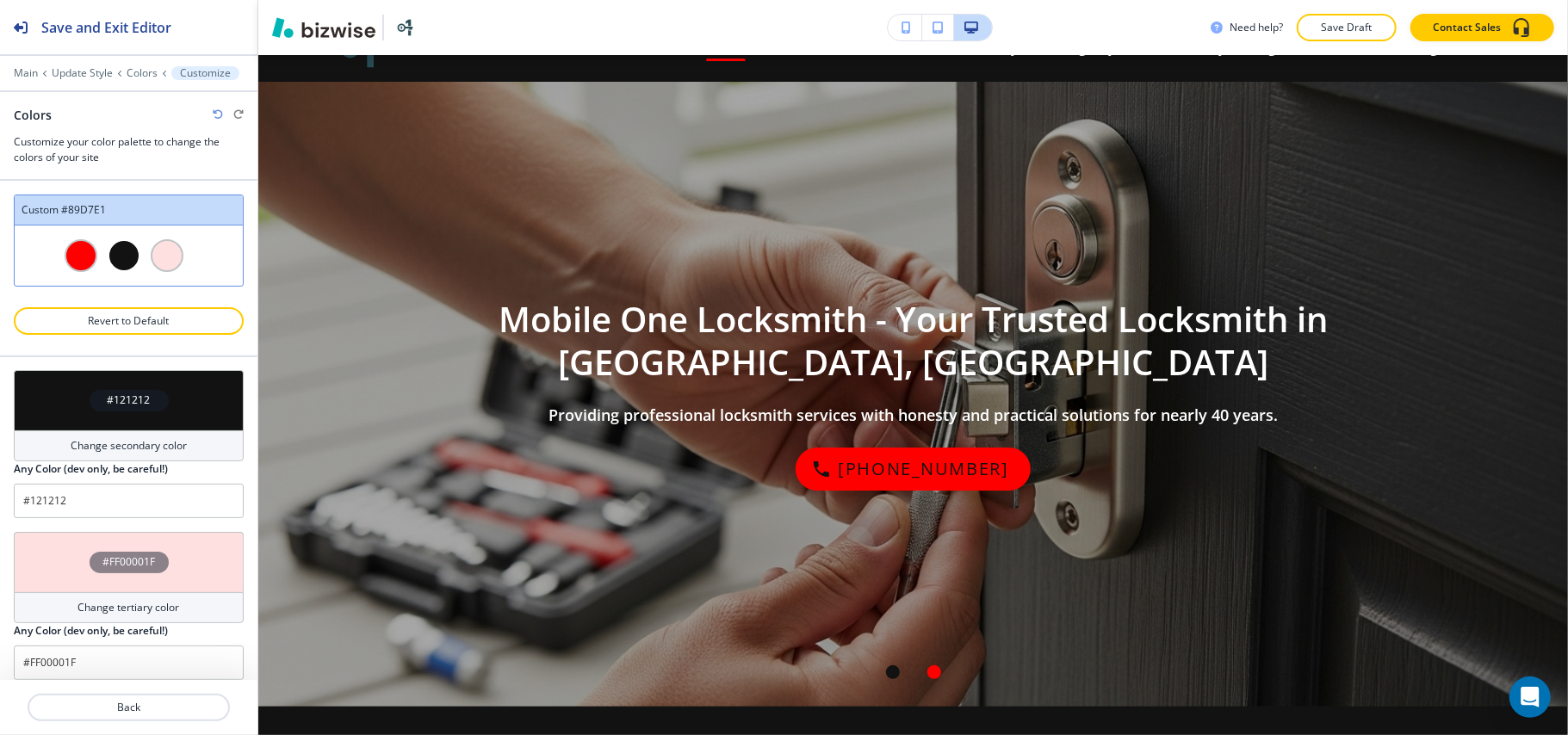
scroll to position [0, 0]
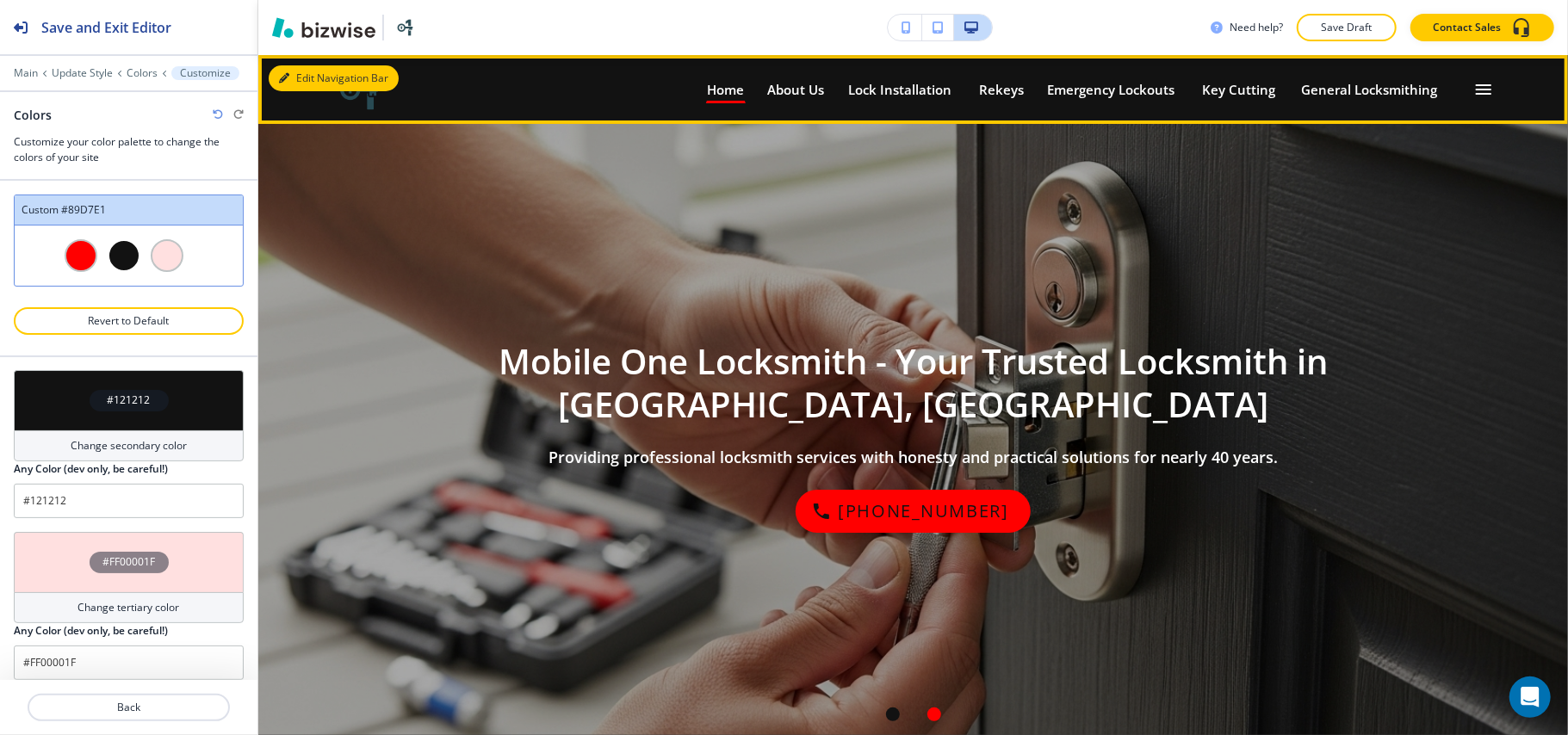
click at [280, 73] on icon "button" at bounding box center [283, 78] width 10 height 10
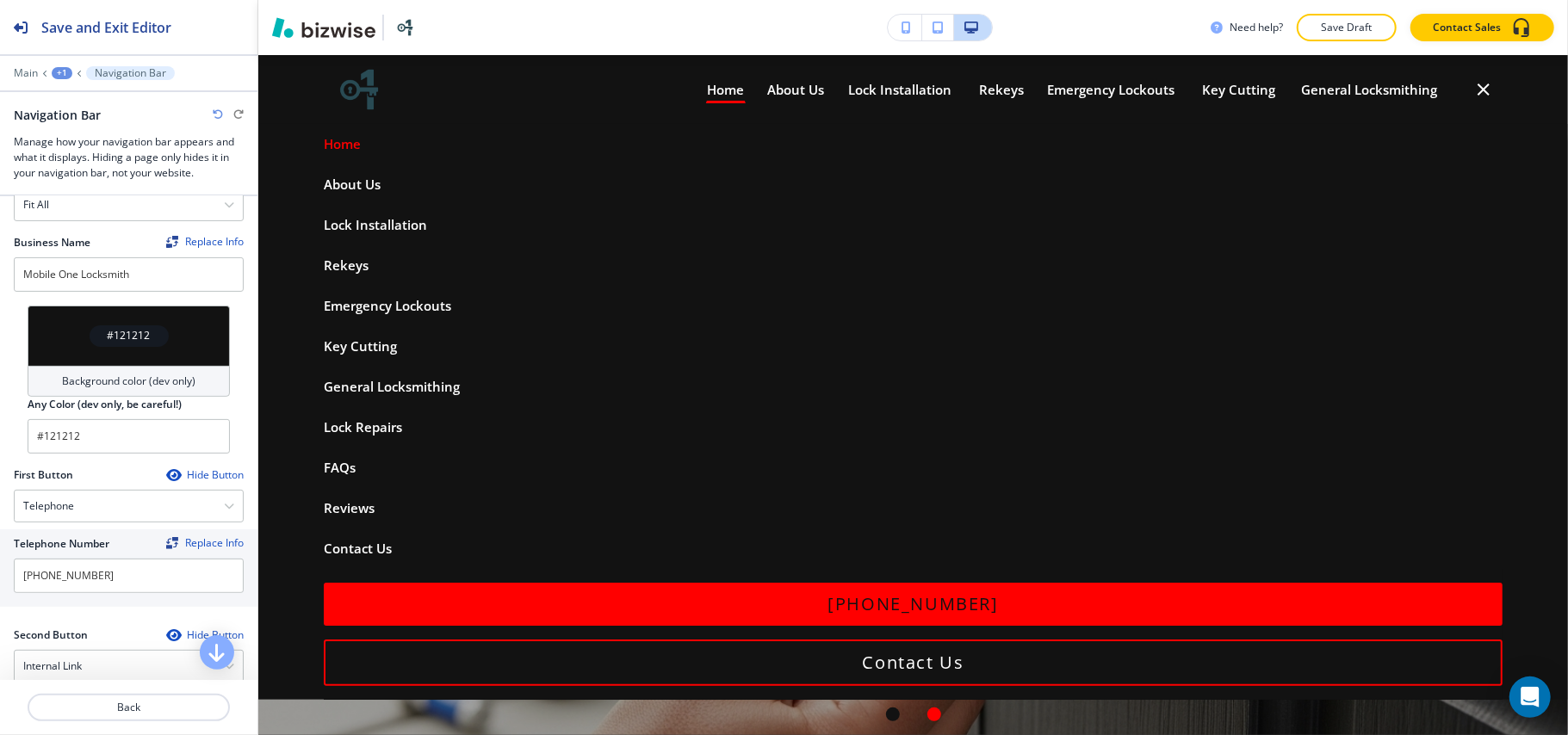
scroll to position [459, 0]
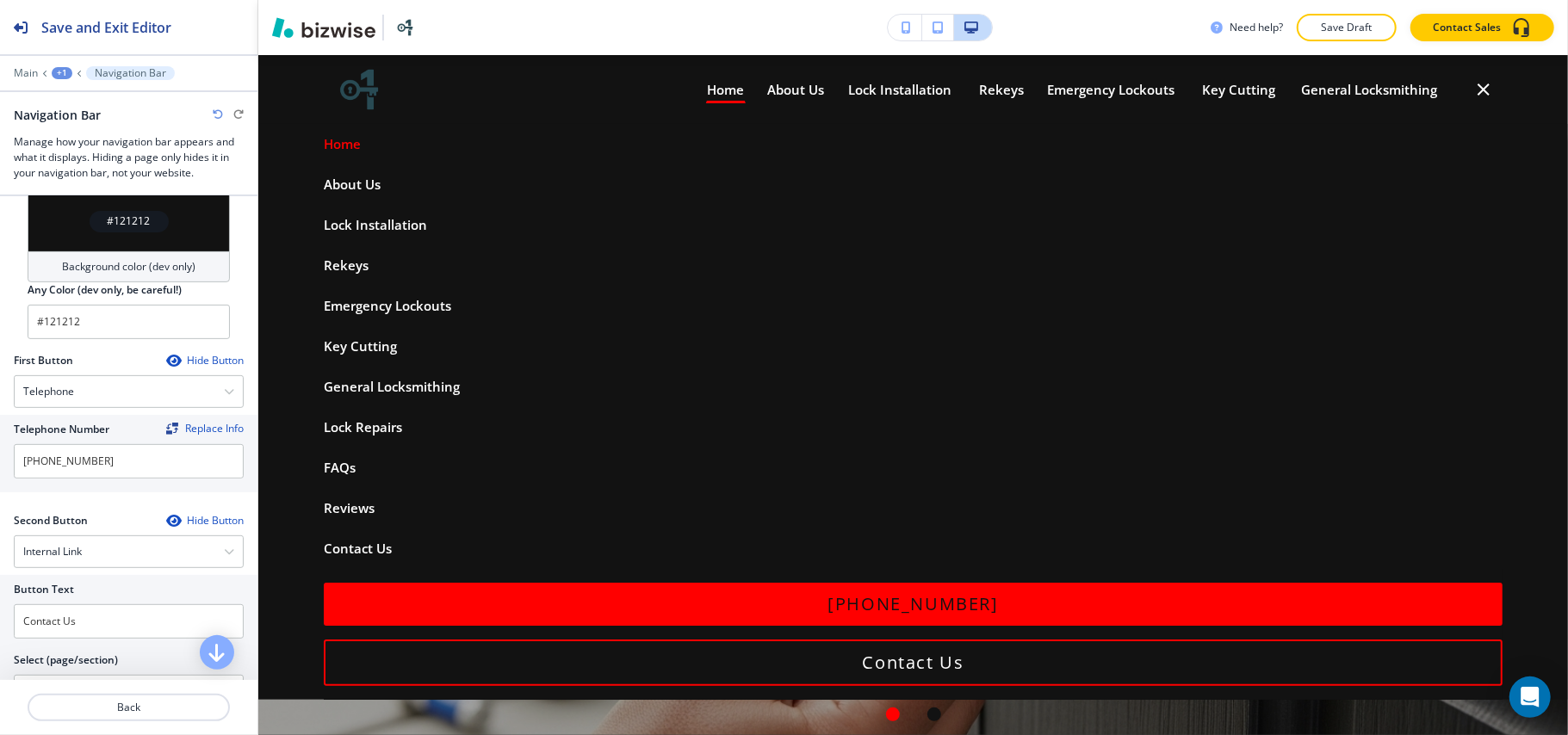
click at [52, 211] on div "#121212" at bounding box center [129, 221] width 202 height 60
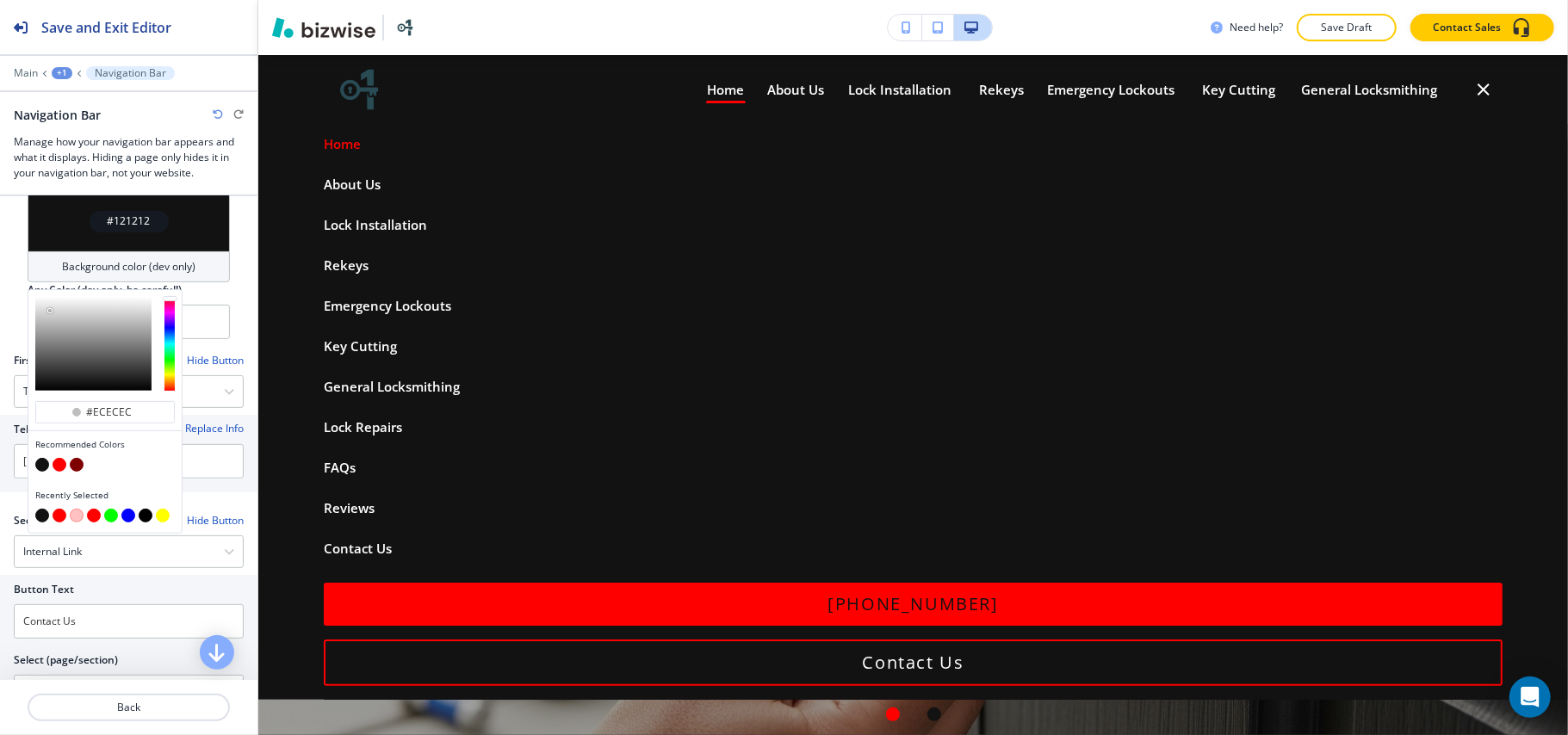
type input "#f5f5f5"
drag, startPoint x: 59, startPoint y: 303, endPoint x: 39, endPoint y: 284, distance: 27.6
click at [39, 297] on div at bounding box center [93, 344] width 116 height 94
type input "#f5f5f5"
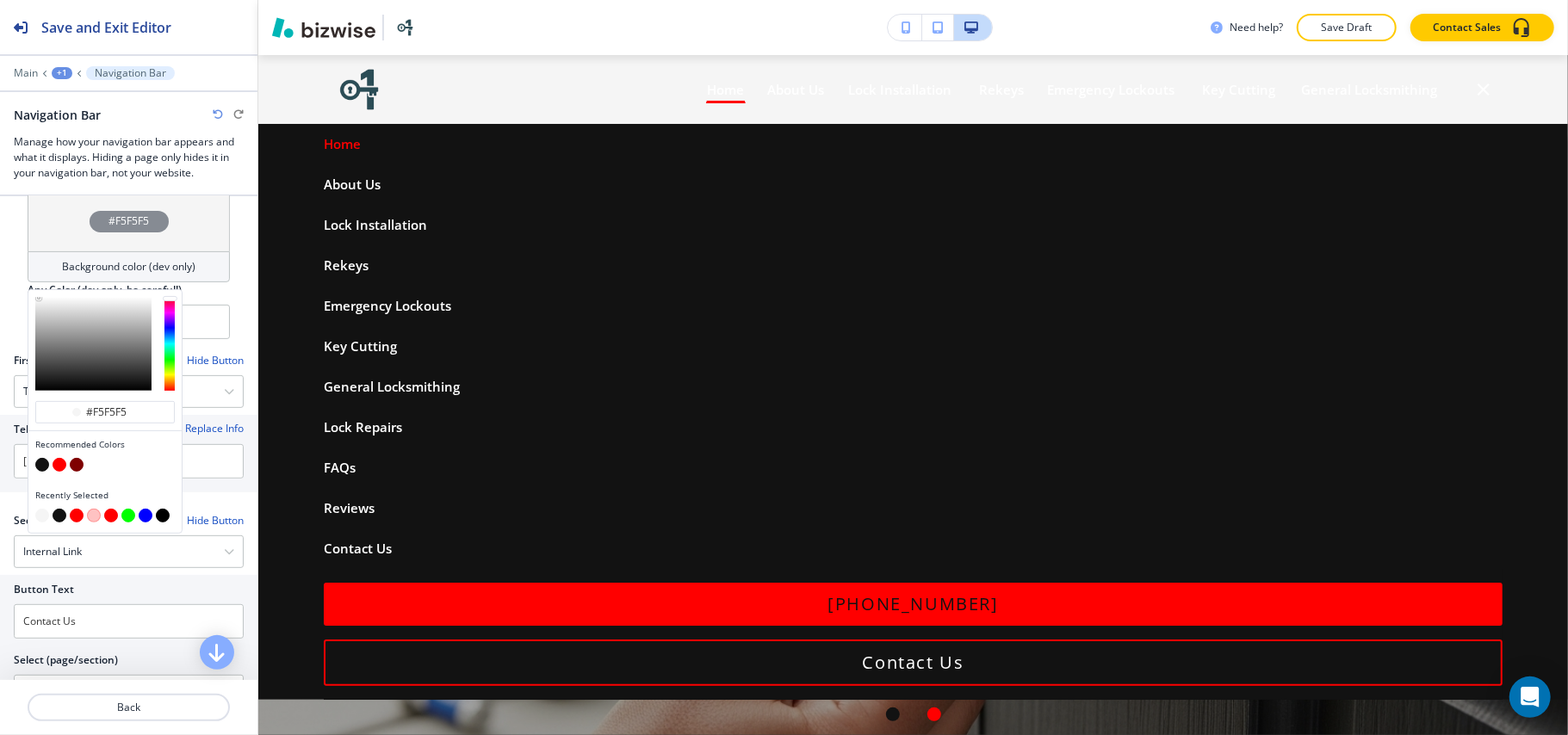
type input "#f7f7f7"
click at [35, 290] on div at bounding box center [105, 344] width 154 height 108
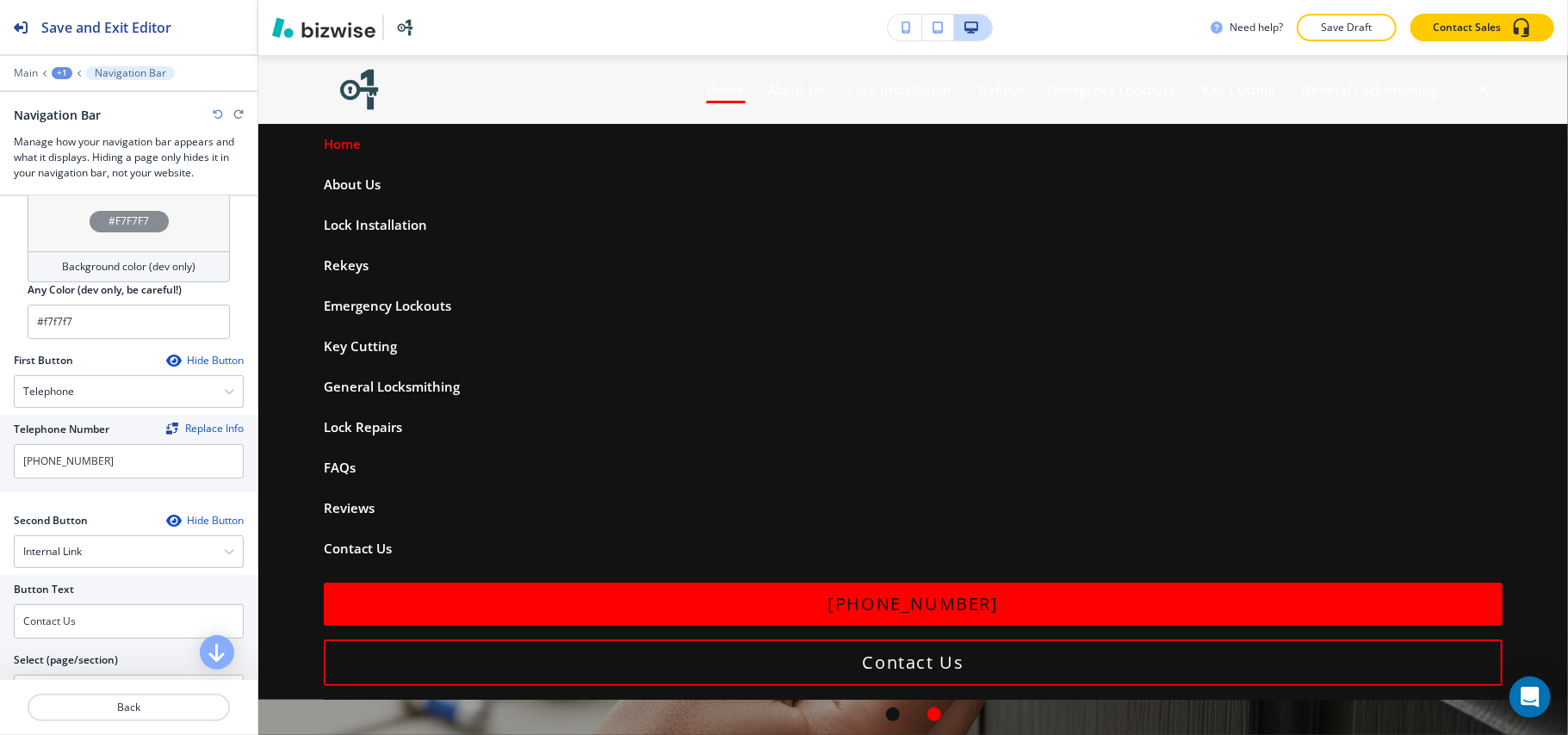
click at [244, 311] on div at bounding box center [251, 233] width 14 height 991
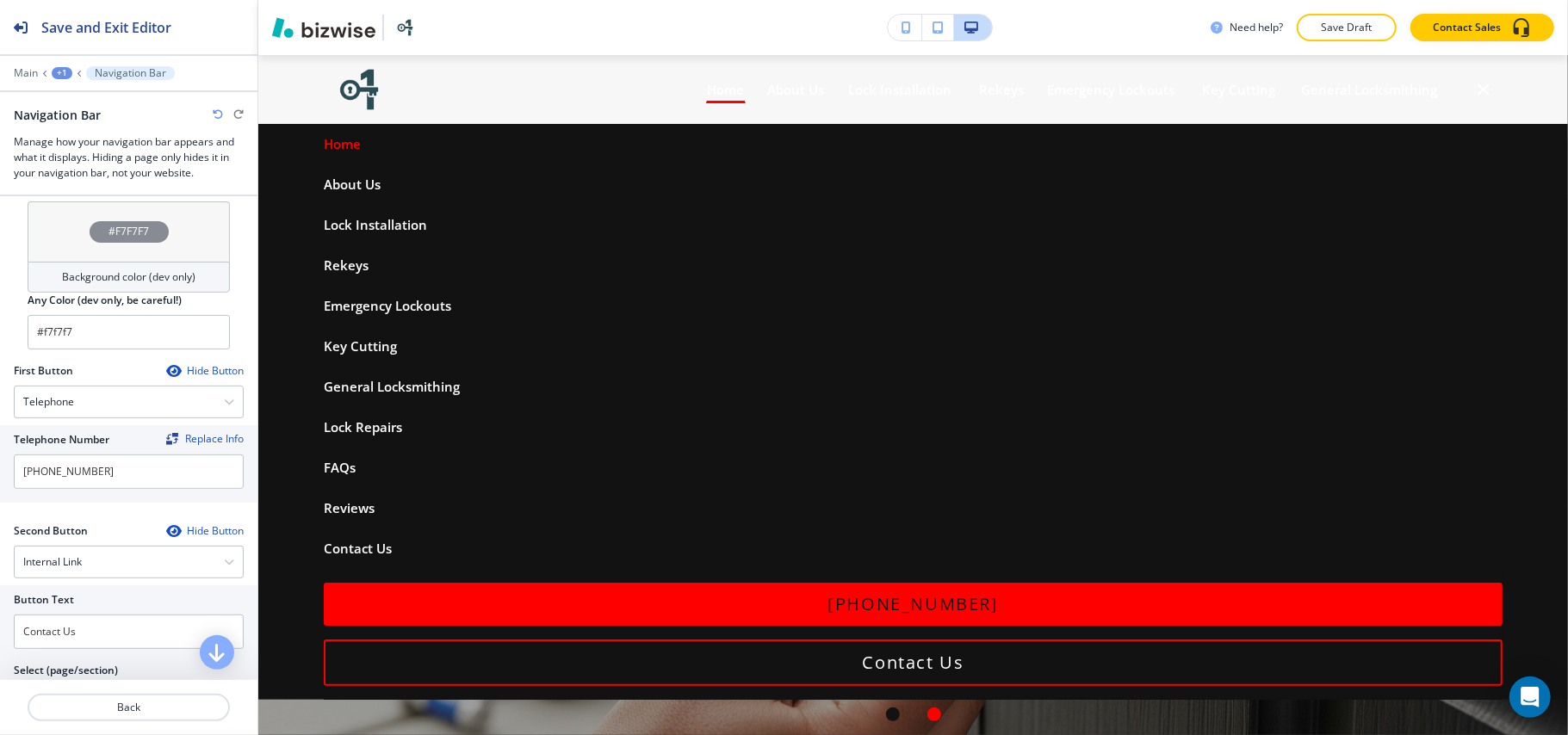
scroll to position [229, 0]
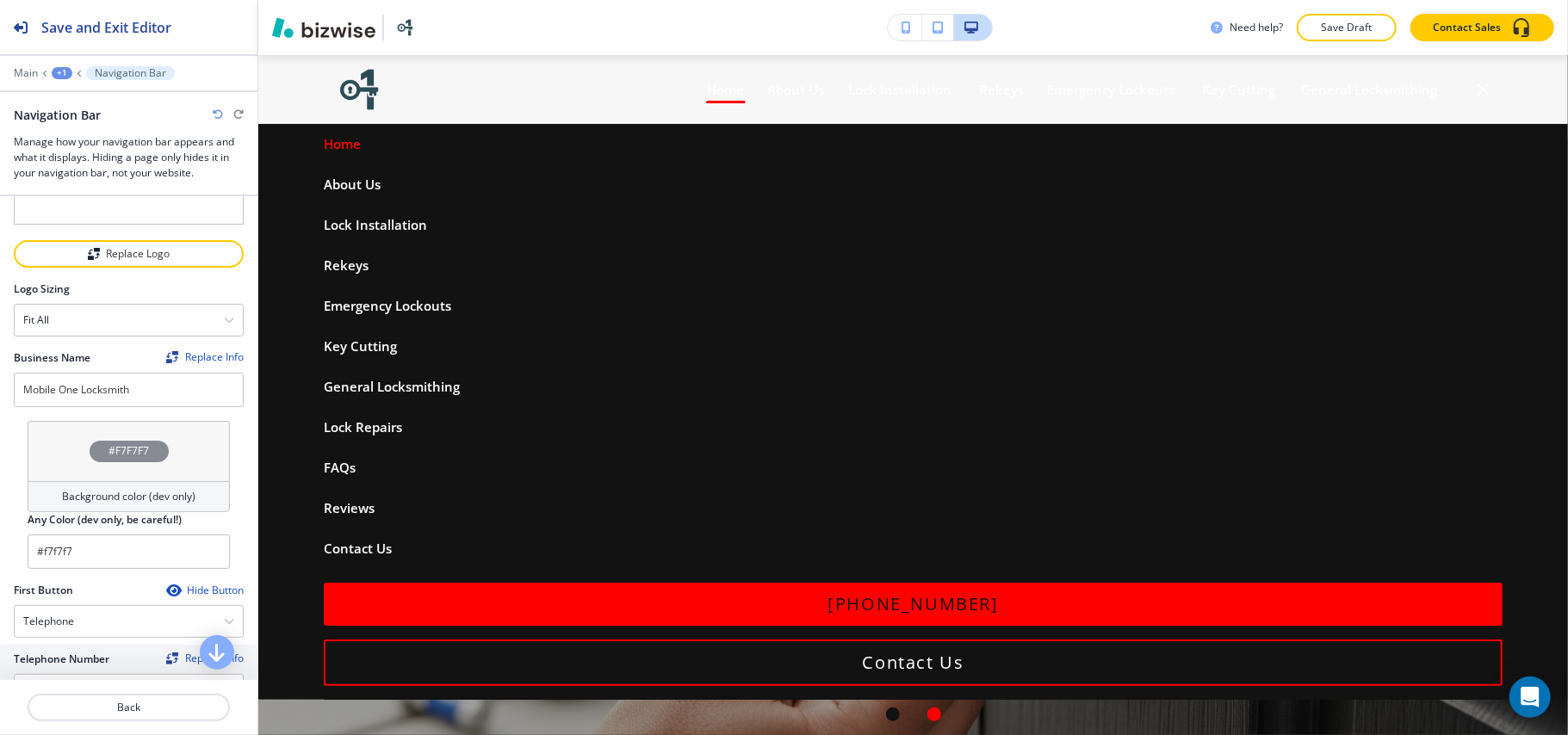
click at [66, 421] on div "#F7F7F7" at bounding box center [129, 451] width 202 height 60
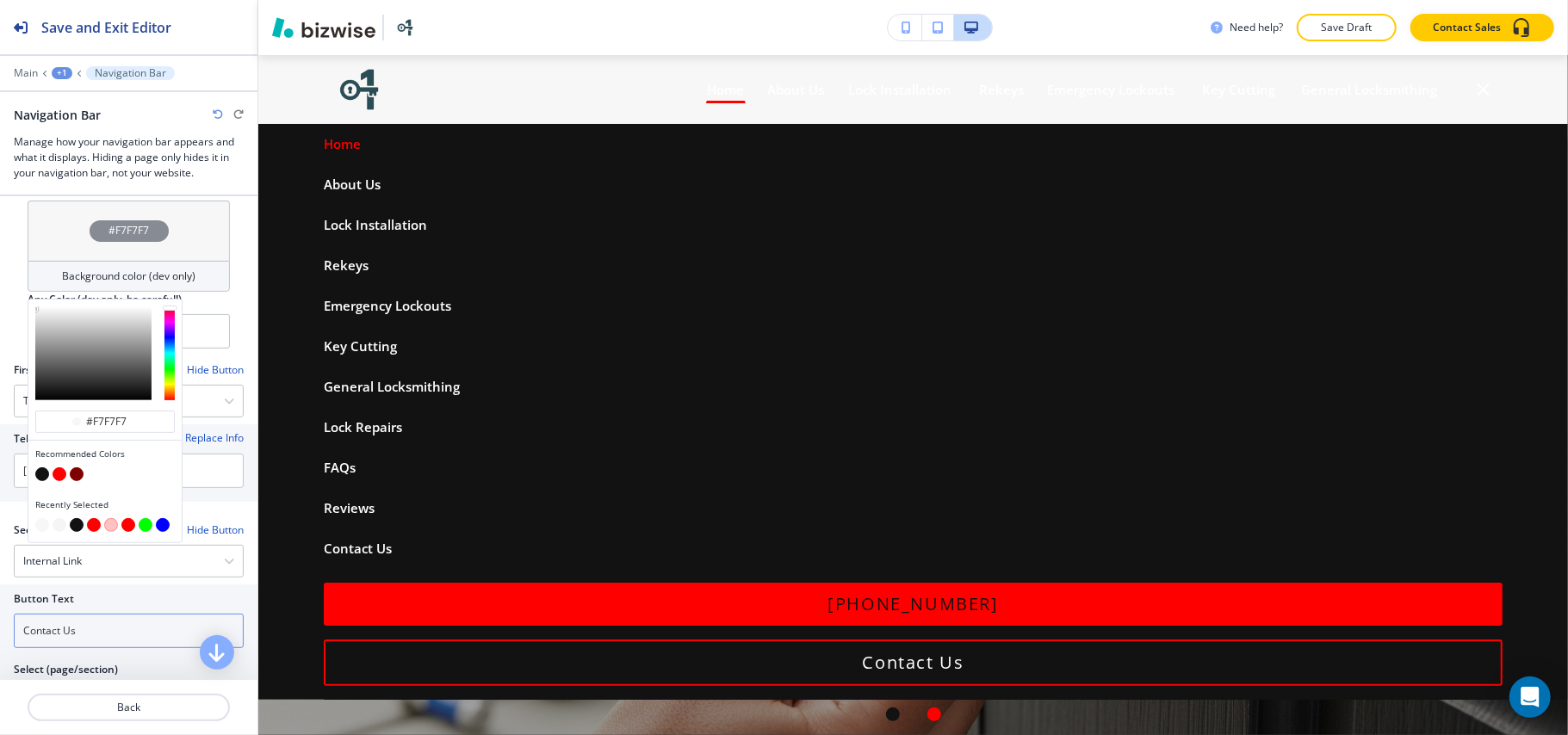
scroll to position [459, 0]
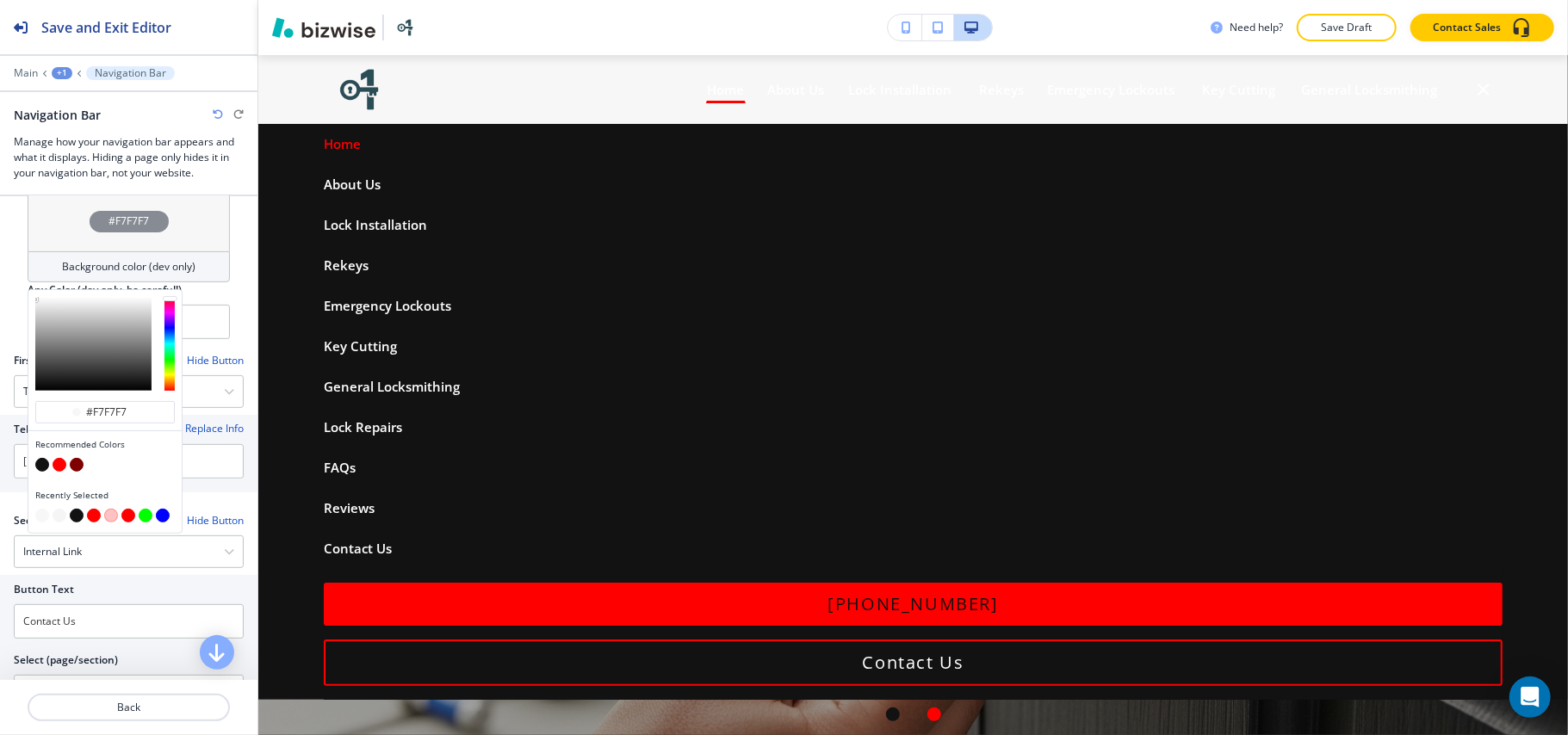
click at [56, 458] on button "button" at bounding box center [59, 465] width 14 height 14
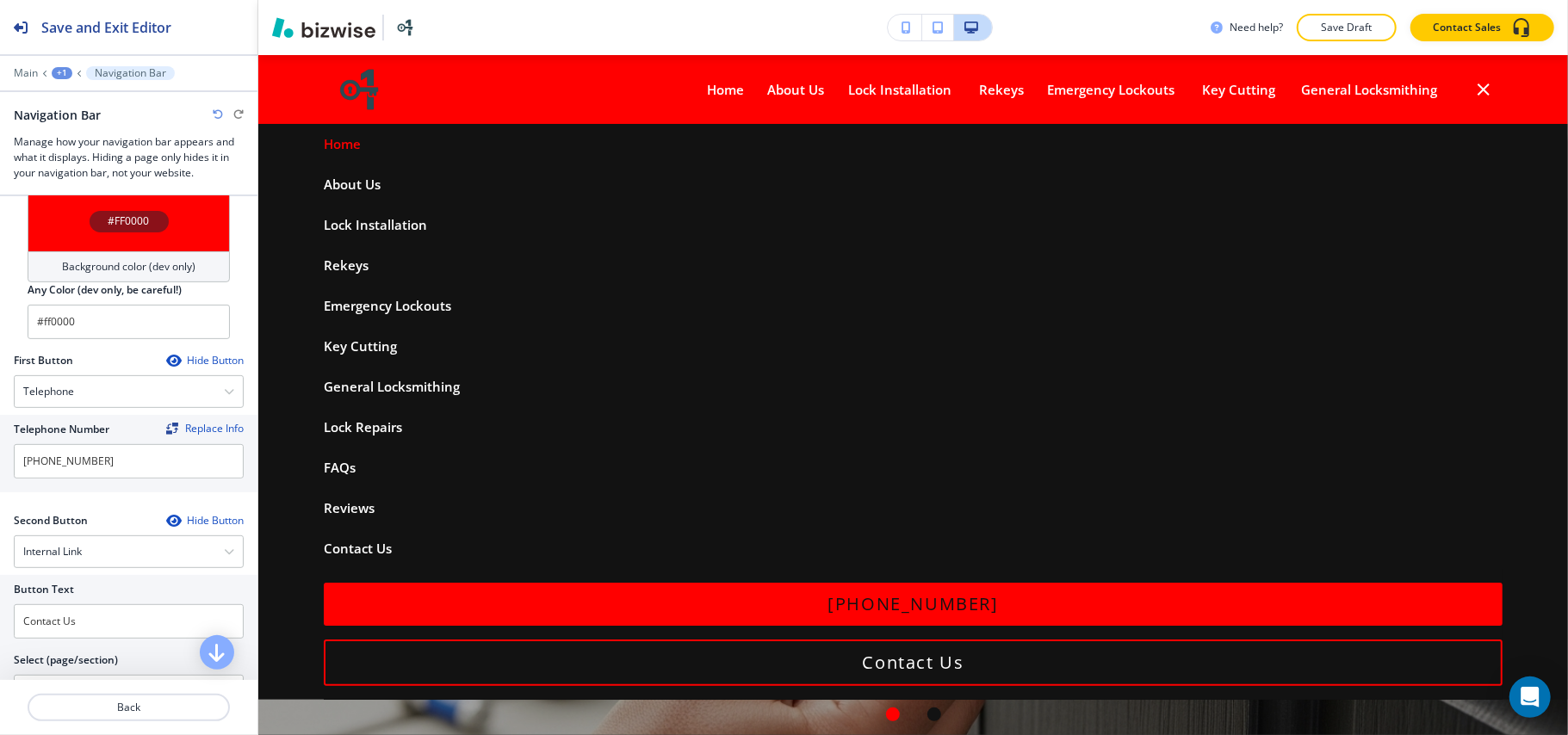
click at [74, 220] on div "#FF0000" at bounding box center [129, 221] width 202 height 60
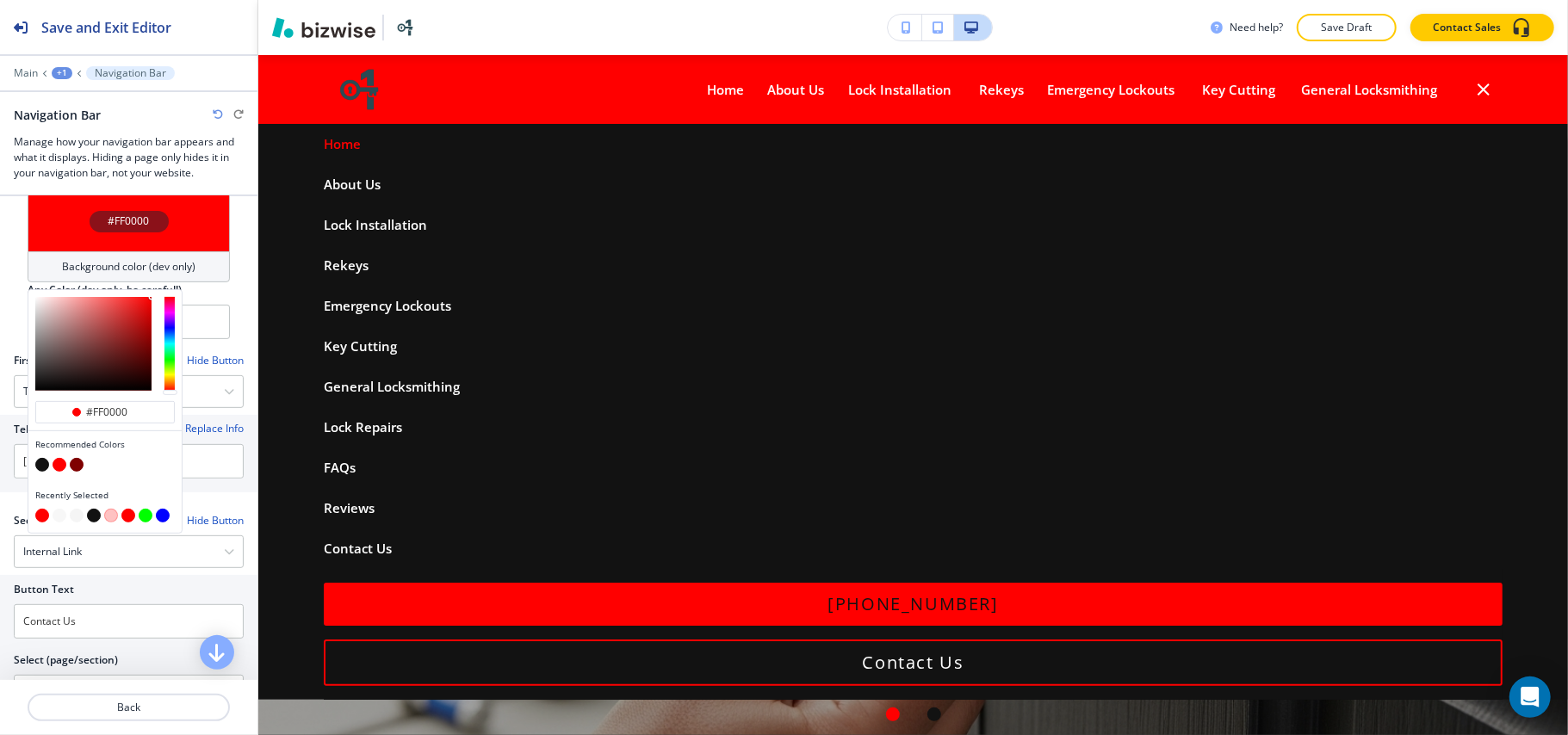
click at [45, 458] on button "button" at bounding box center [43, 465] width 14 height 14
type input "#121212"
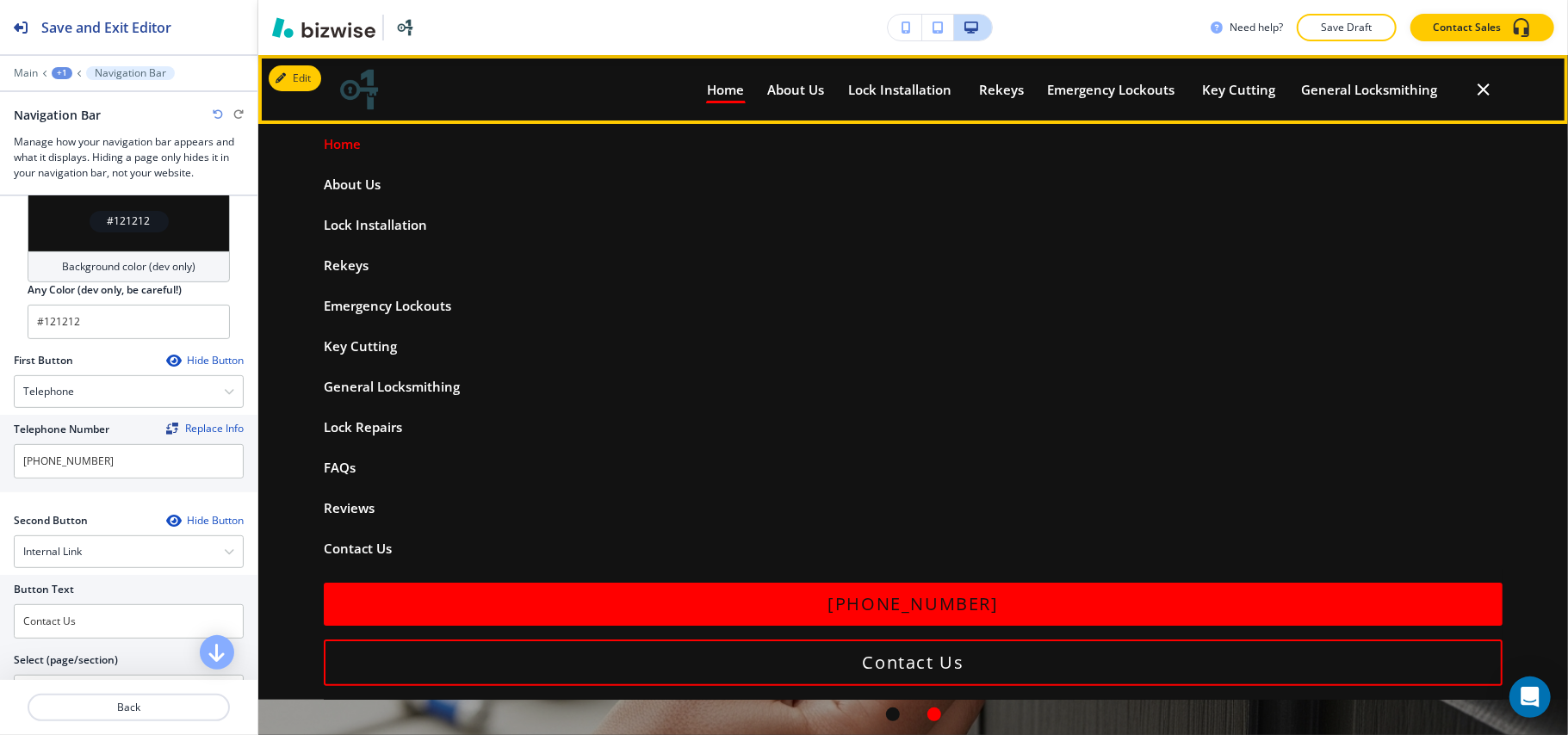
click at [267, 186] on div "Home Home About Us About Us Lock Installation Lock Installation Rekeys Rekeys E…" at bounding box center [913, 411] width 1309 height 576
